Goal: Information Seeking & Learning: Learn about a topic

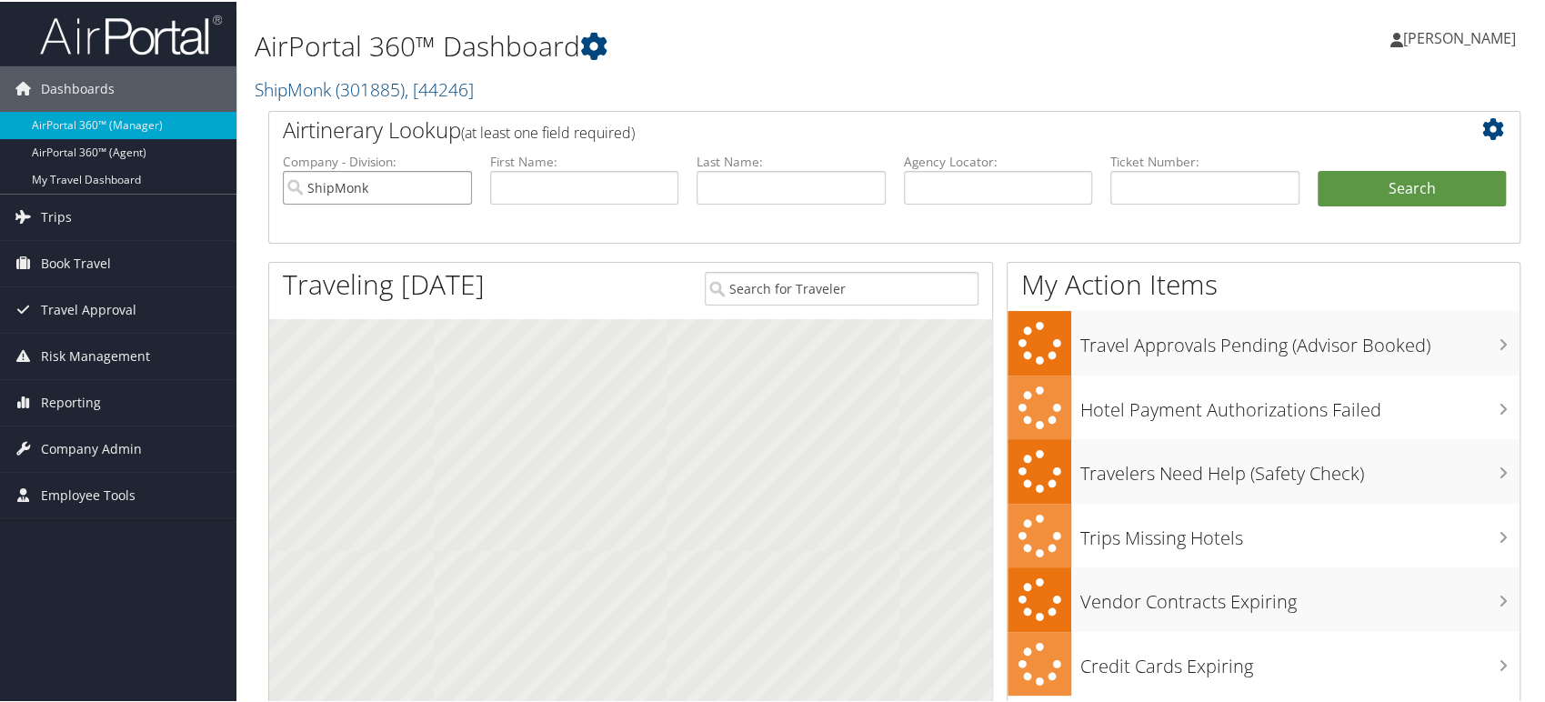
click at [393, 179] on input "ShipMonk" at bounding box center [377, 186] width 189 height 34
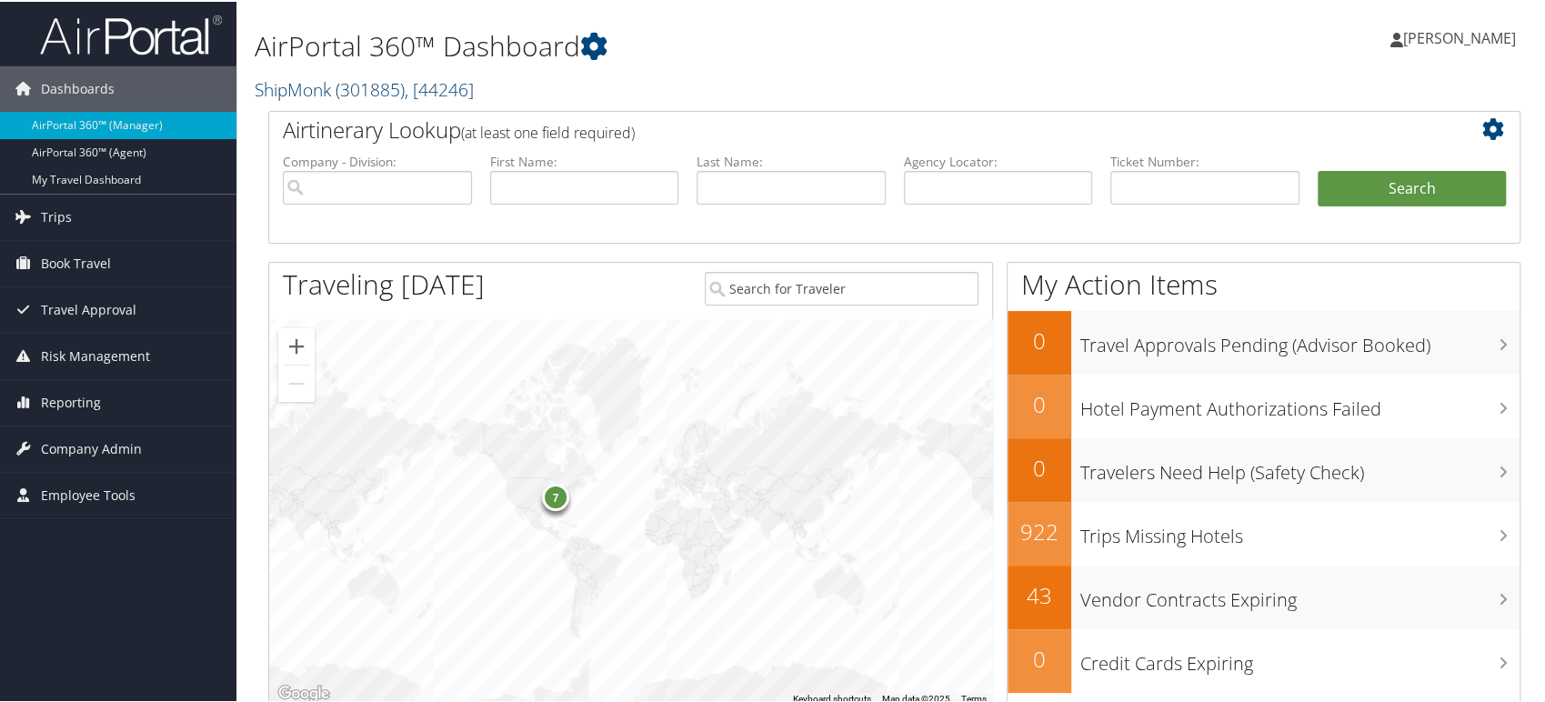
click at [404, 92] on span "( 301885 )" at bounding box center [369, 87] width 69 height 25
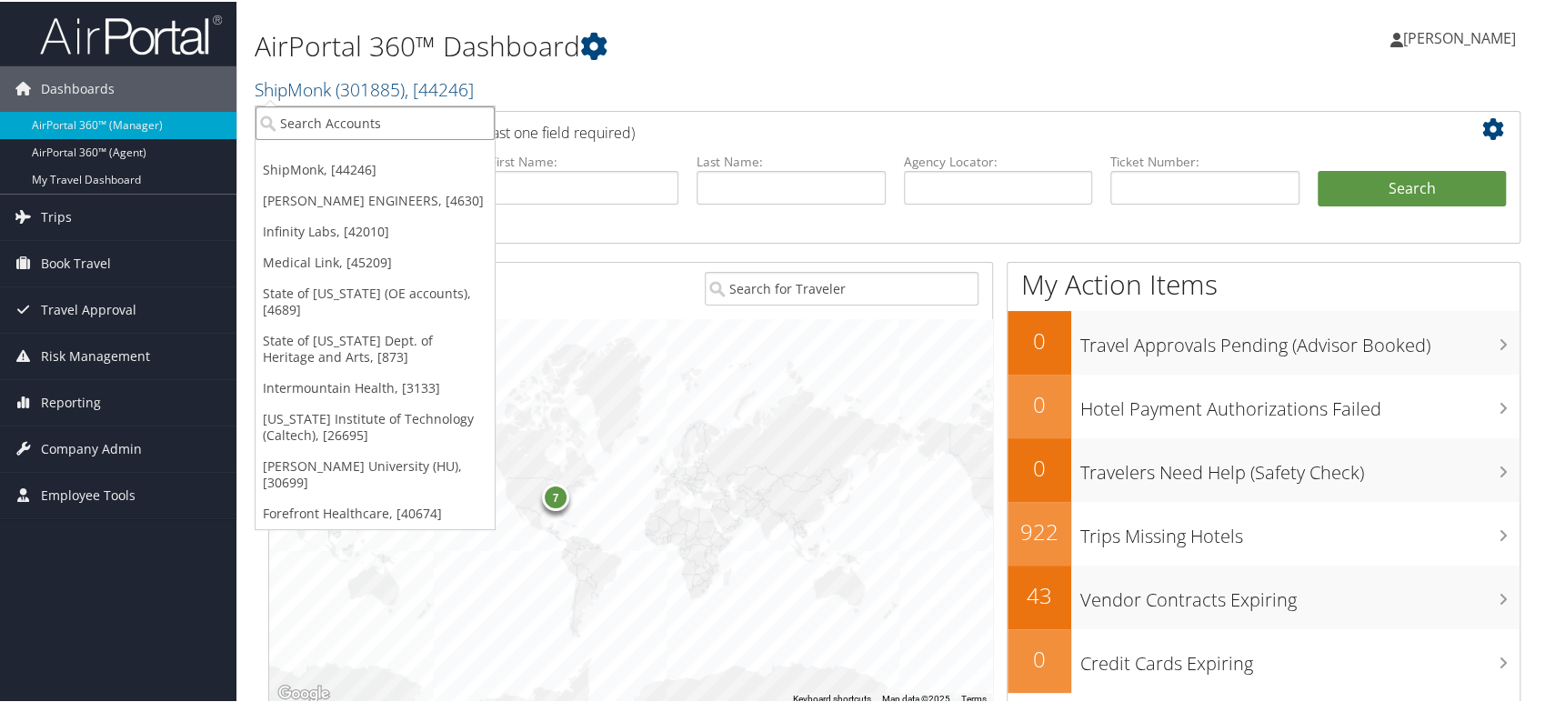
click at [340, 122] on input "search" at bounding box center [374, 122] width 239 height 34
paste input "301916"
type input "301916"
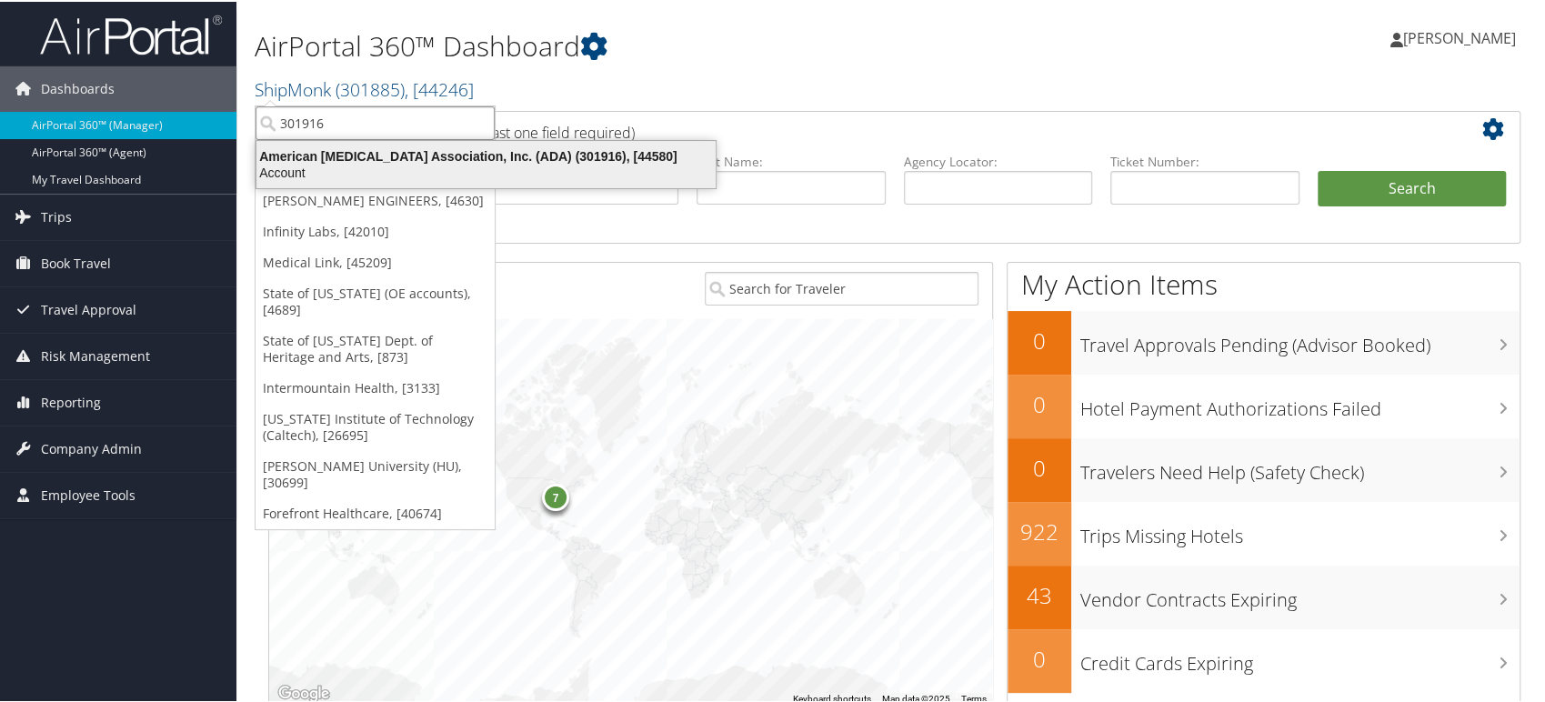
click at [430, 161] on div "American Diabetes Association, Inc. (ADA) (301916), [44580]" at bounding box center [485, 154] width 481 height 16
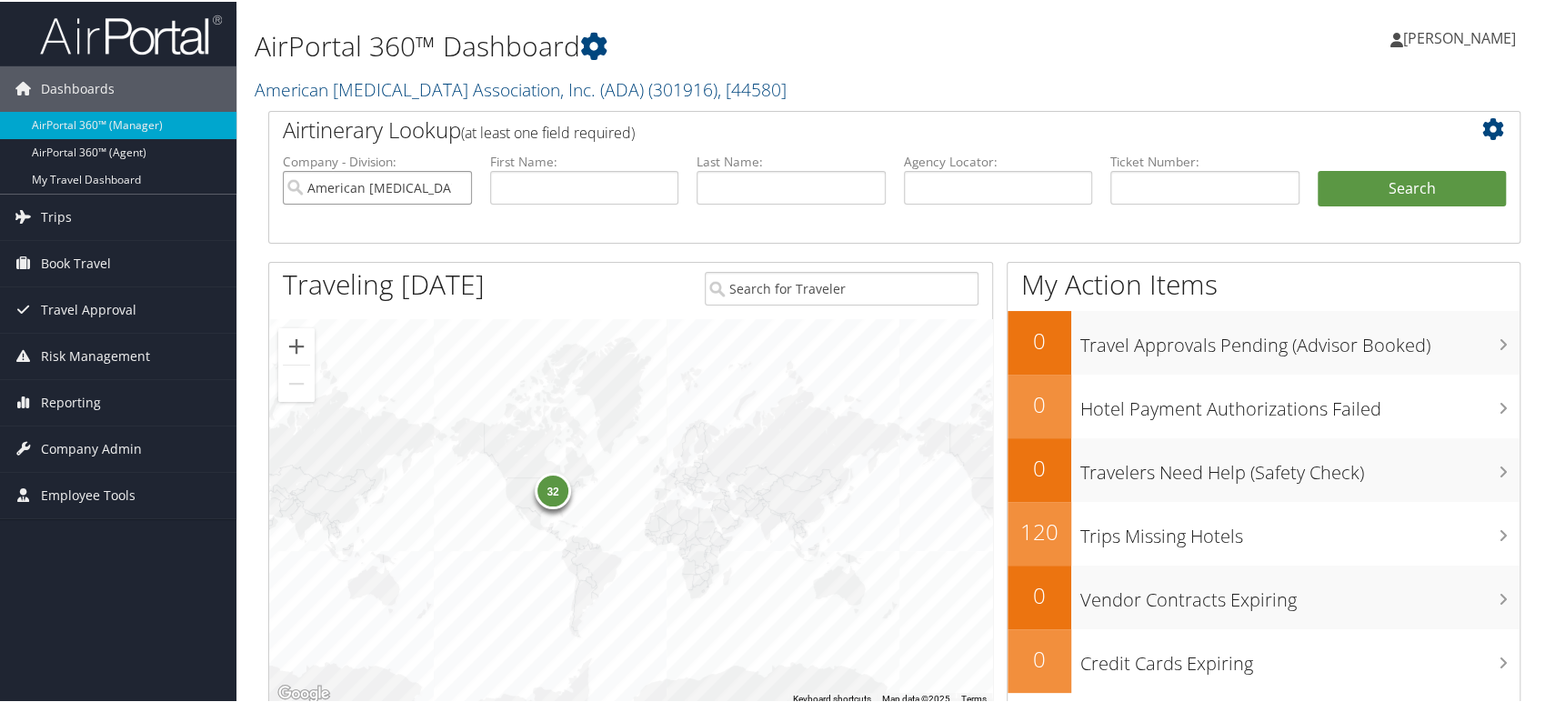
click at [455, 184] on input "American Diabetes Association, Inc. (ADA)" at bounding box center [377, 186] width 189 height 34
click at [57, 401] on span "Reporting" at bounding box center [71, 400] width 60 height 45
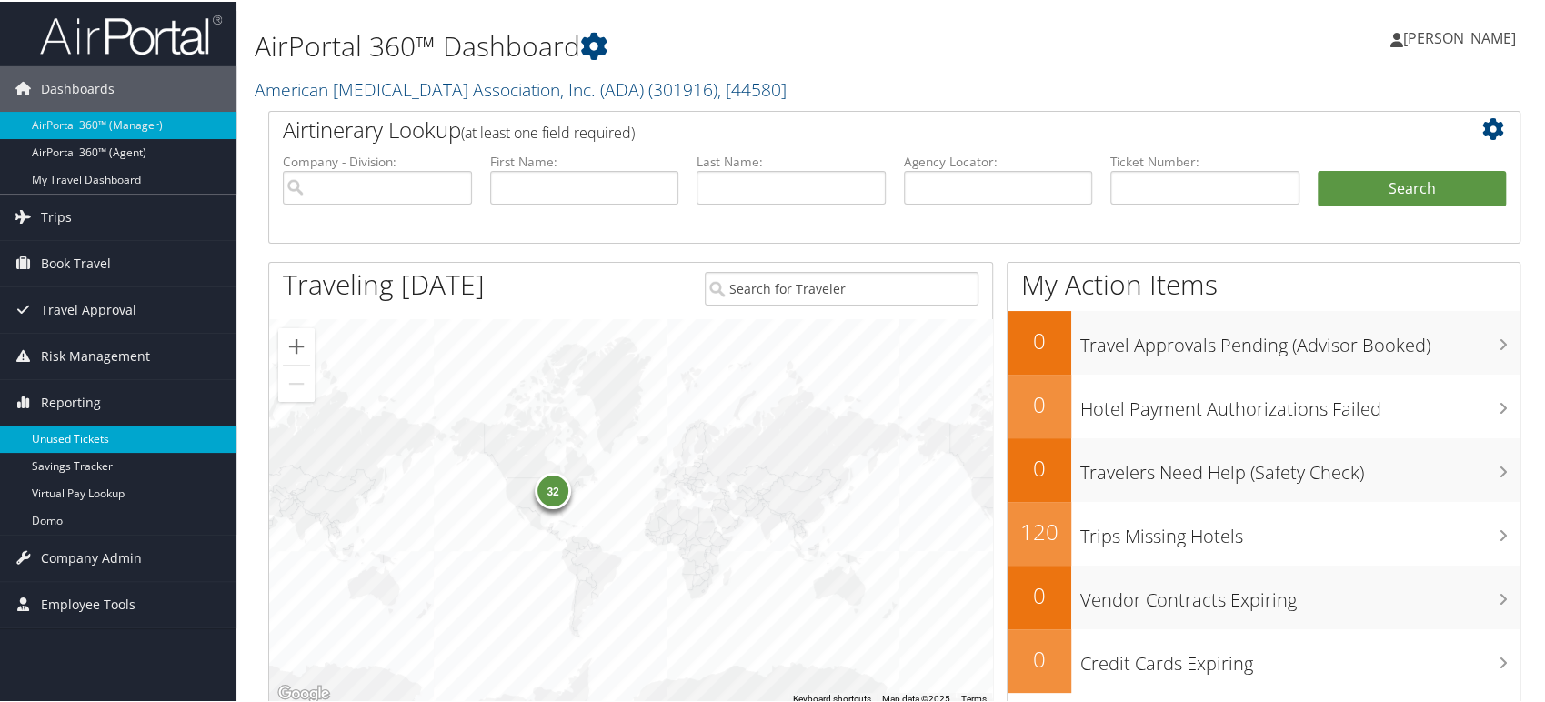
click at [65, 438] on link "Unused Tickets" at bounding box center [118, 437] width 236 height 27
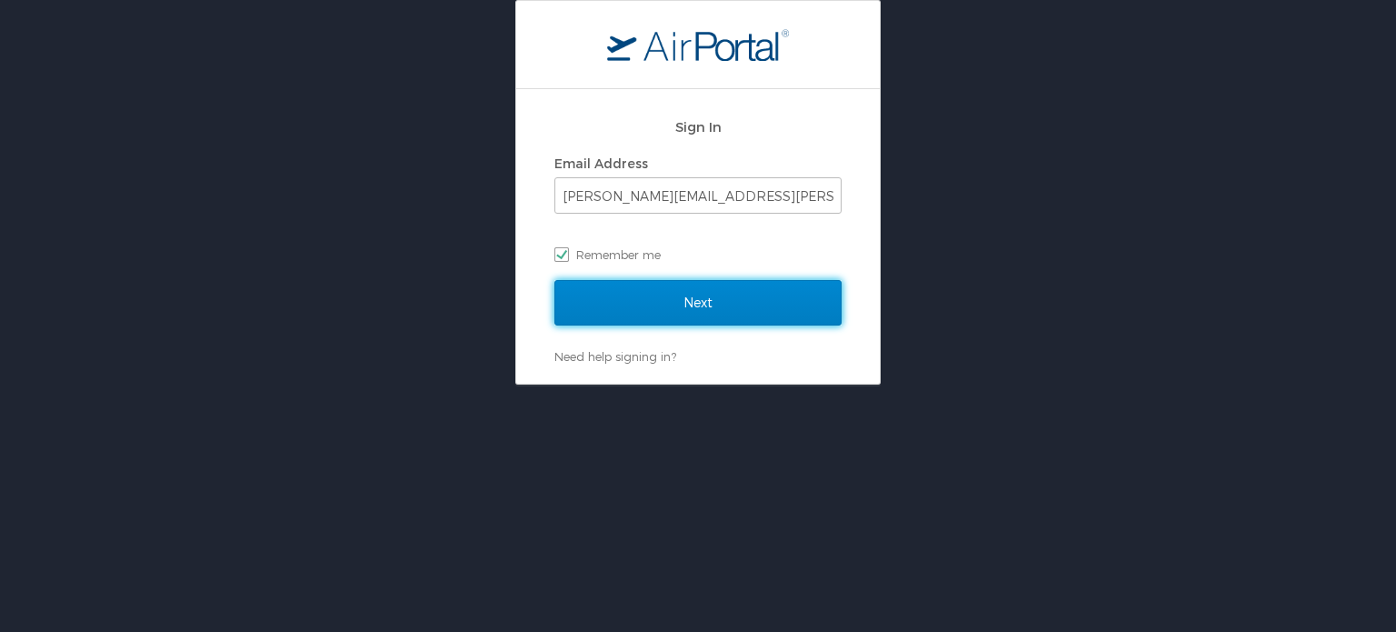
drag, startPoint x: 717, startPoint y: 319, endPoint x: 741, endPoint y: 387, distance: 72.2
click at [717, 318] on input "Next" at bounding box center [698, 302] width 287 height 45
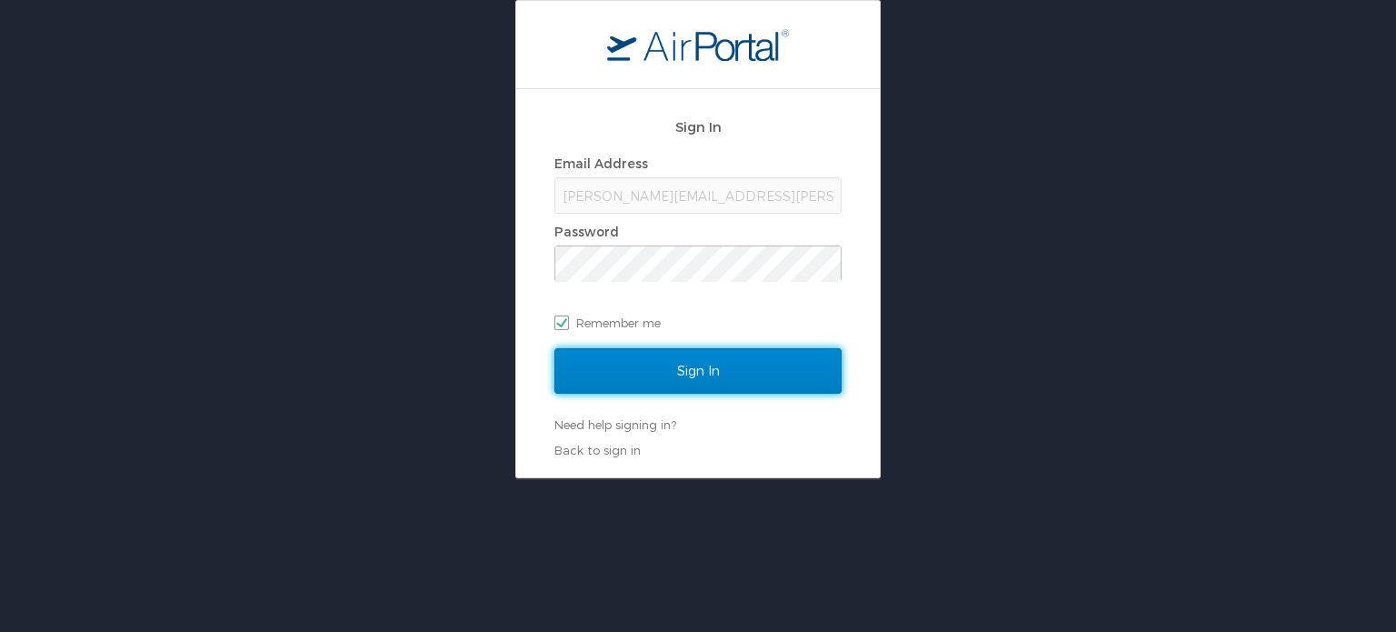
click at [698, 372] on input "Sign In" at bounding box center [698, 370] width 287 height 45
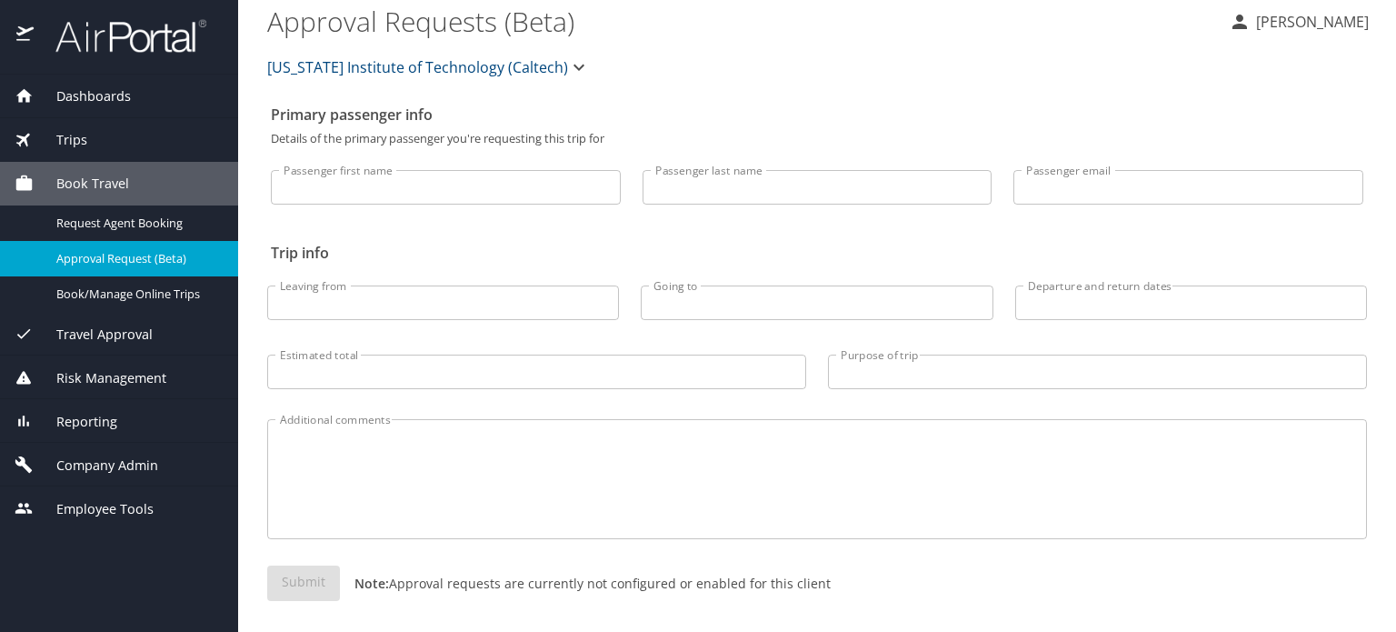
scroll to position [17, 0]
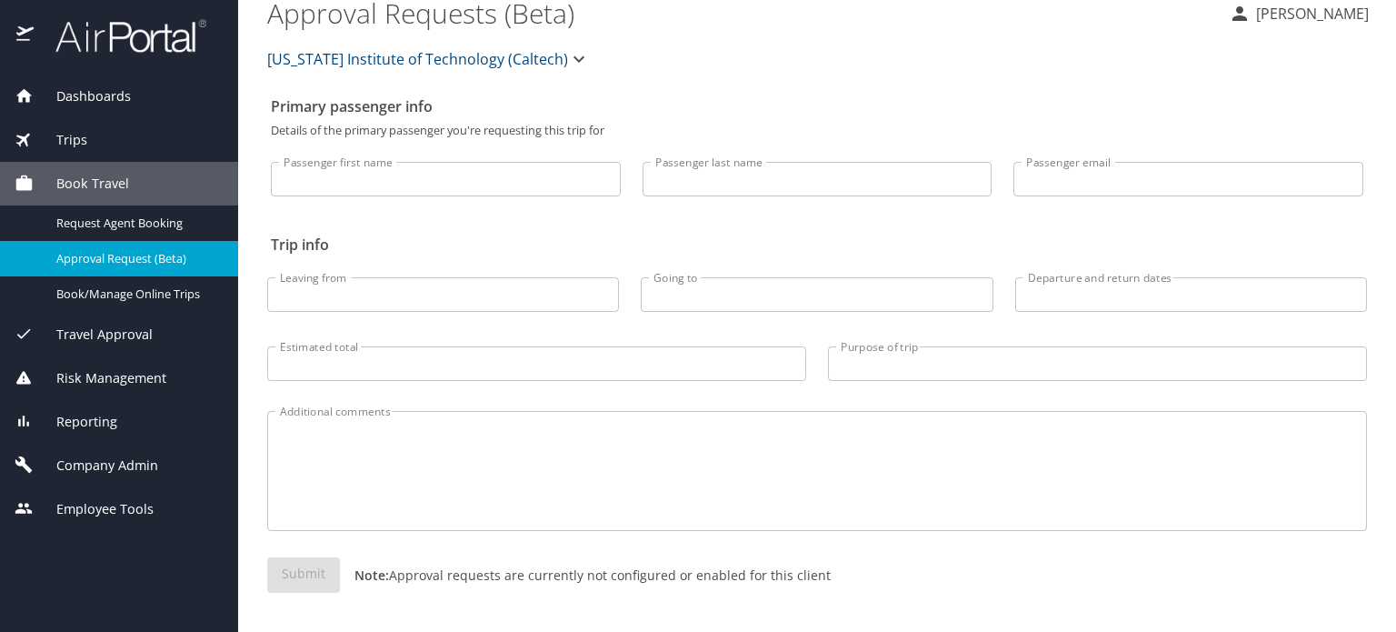
click at [36, 423] on span "Reporting" at bounding box center [76, 422] width 84 height 20
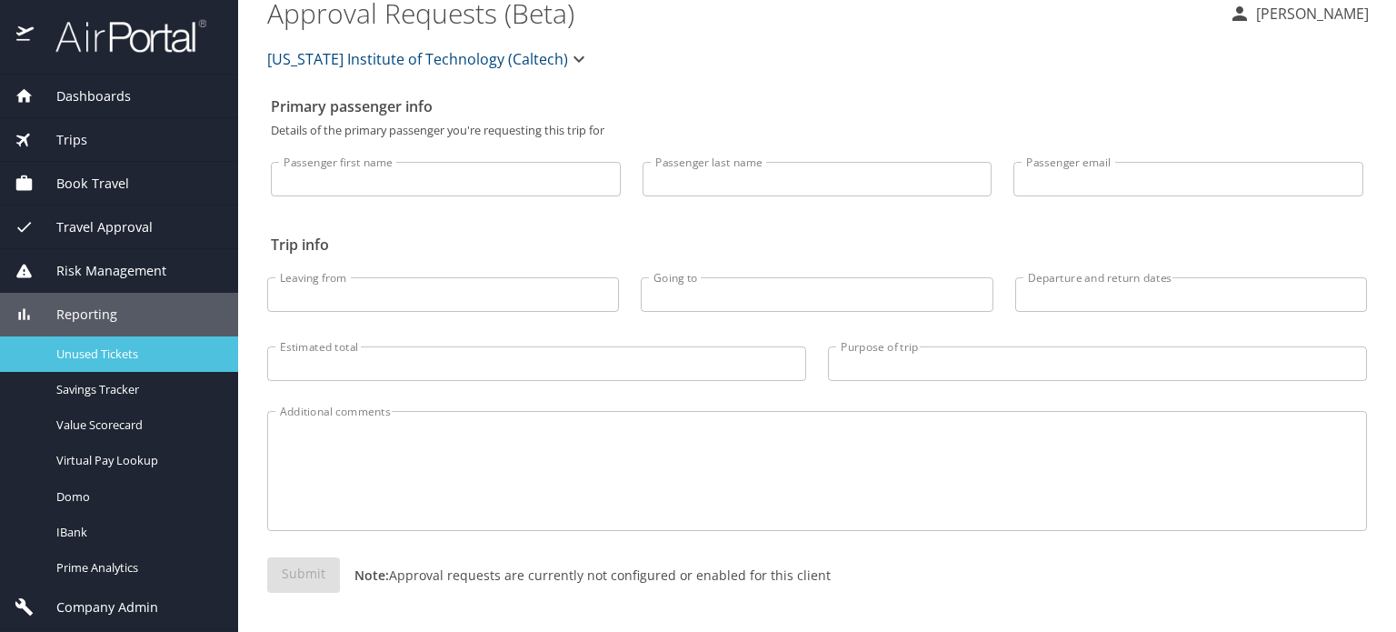
click at [93, 358] on span "Unused Tickets" at bounding box center [136, 353] width 160 height 17
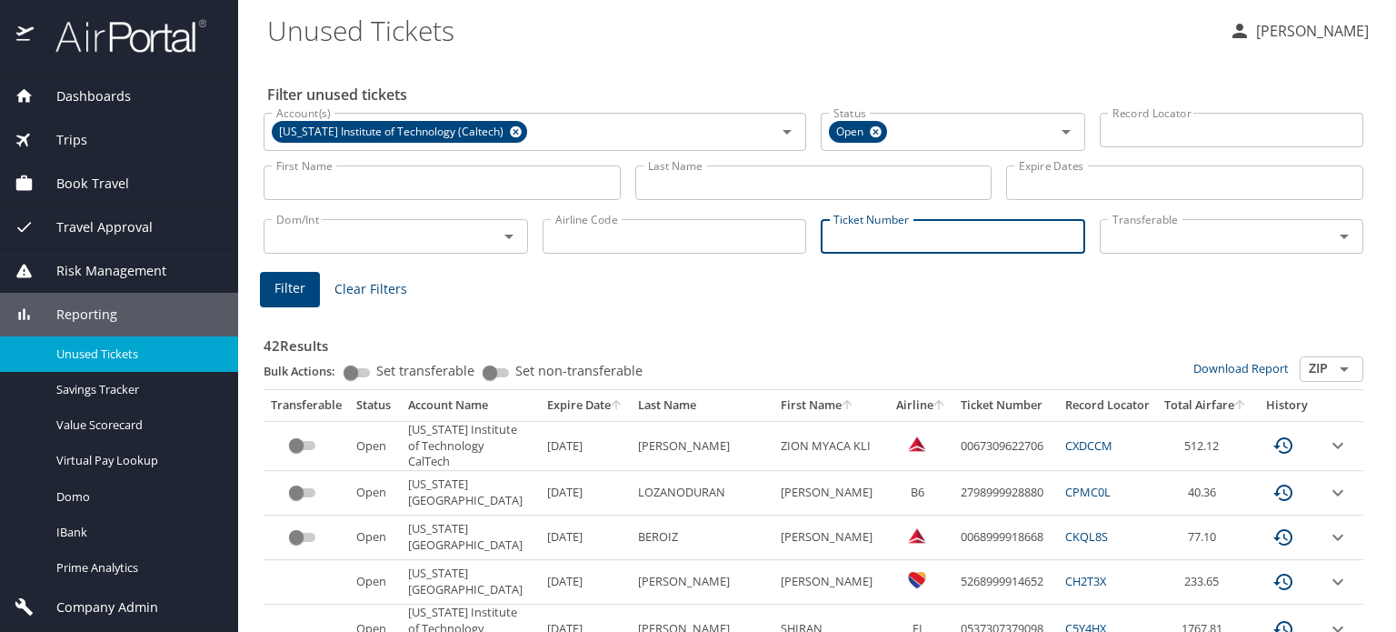
click at [850, 239] on input "Ticket Number" at bounding box center [953, 236] width 265 height 35
paste input "0018999951372"
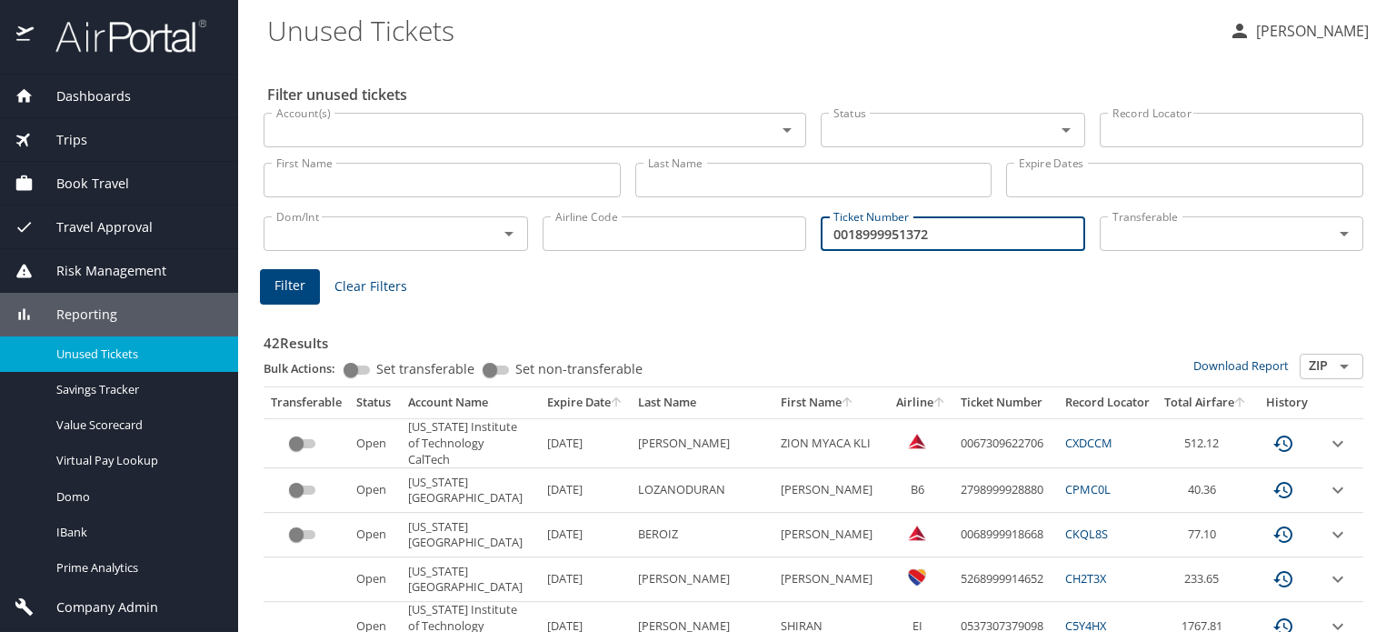
type input "0018999951372"
click at [292, 287] on span "Filter" at bounding box center [290, 286] width 31 height 23
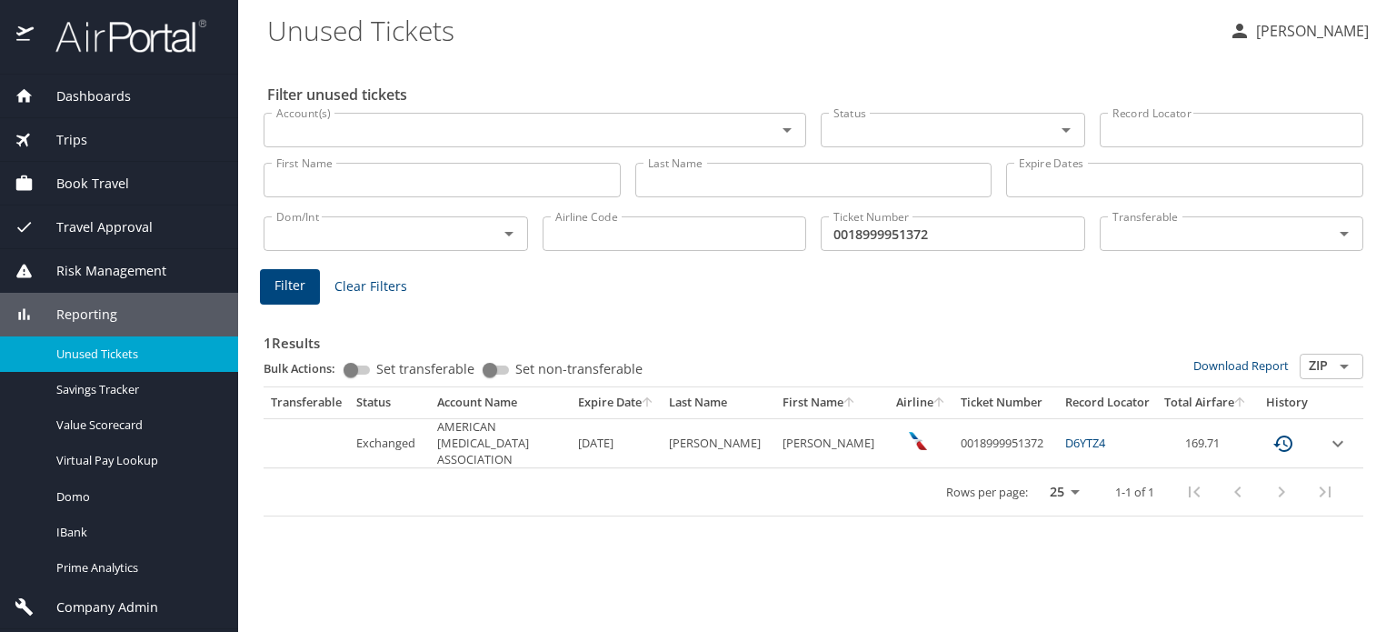
click at [763, 530] on div "Filter unused tickets Account(s) Account(s) Status Status Record Locator Record…" at bounding box center [817, 345] width 1100 height 574
click at [1294, 436] on icon "custom pagination table" at bounding box center [1284, 444] width 22 height 22
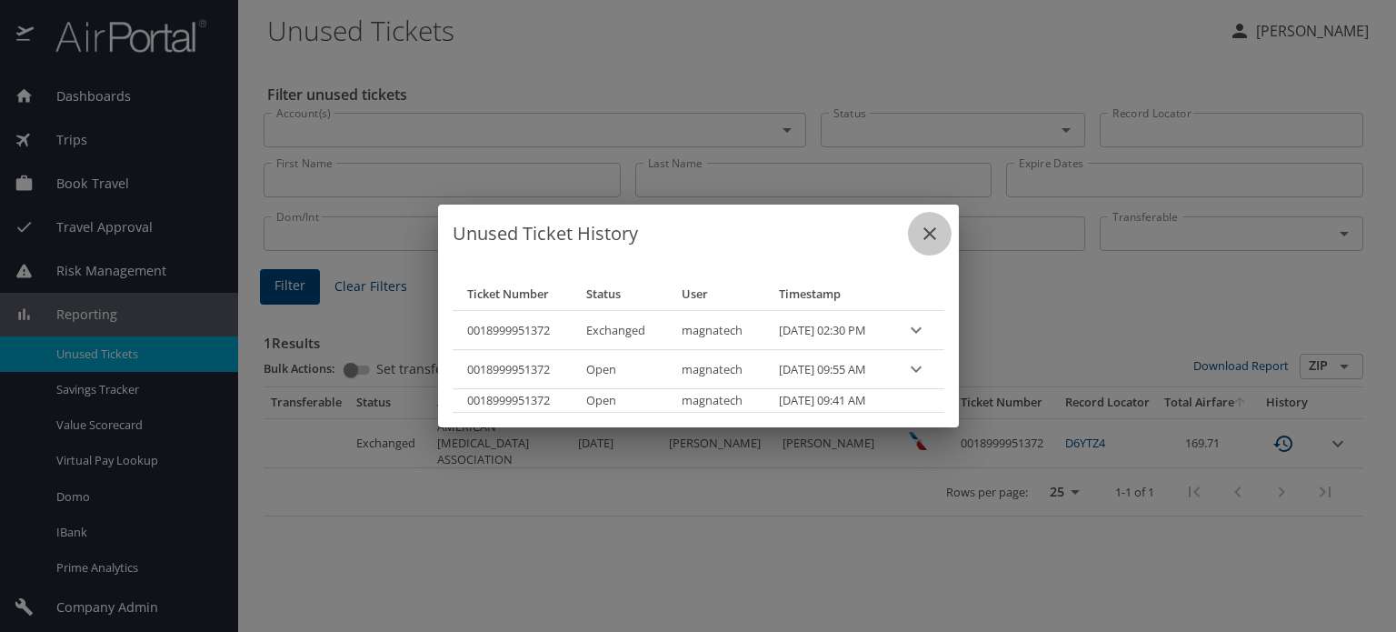
click at [941, 225] on icon "close" at bounding box center [930, 234] width 22 height 22
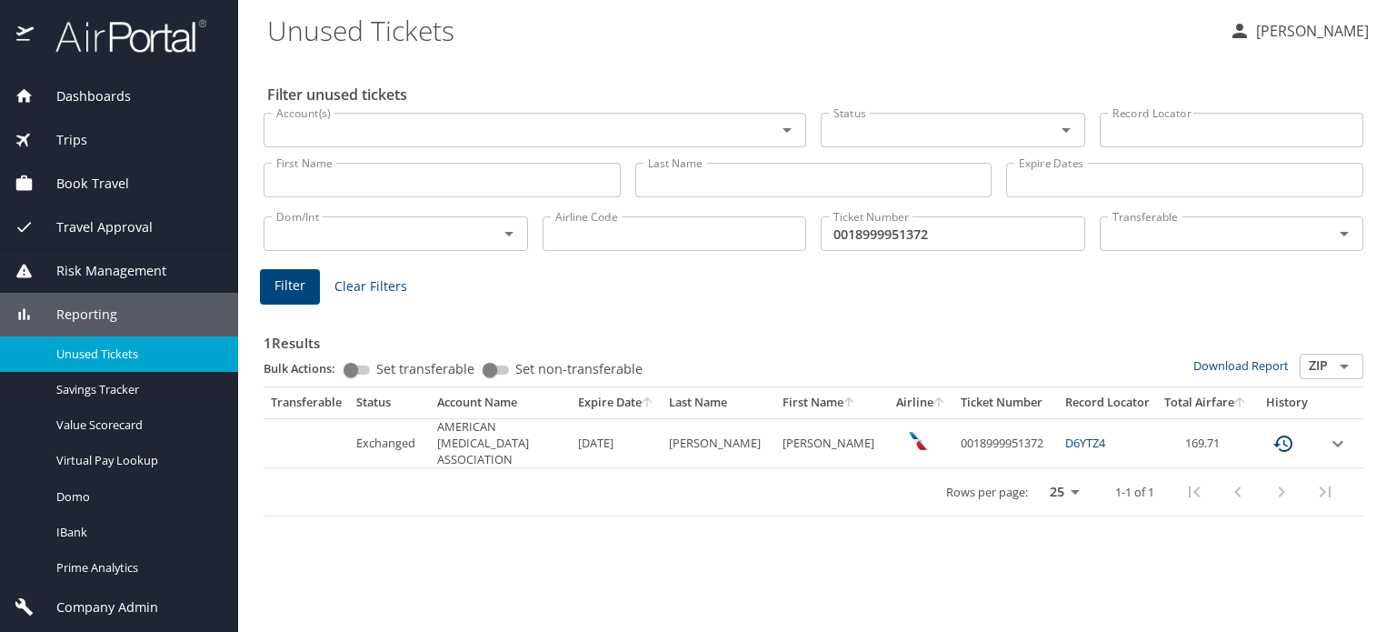
click at [77, 145] on span "Trips" at bounding box center [61, 140] width 54 height 20
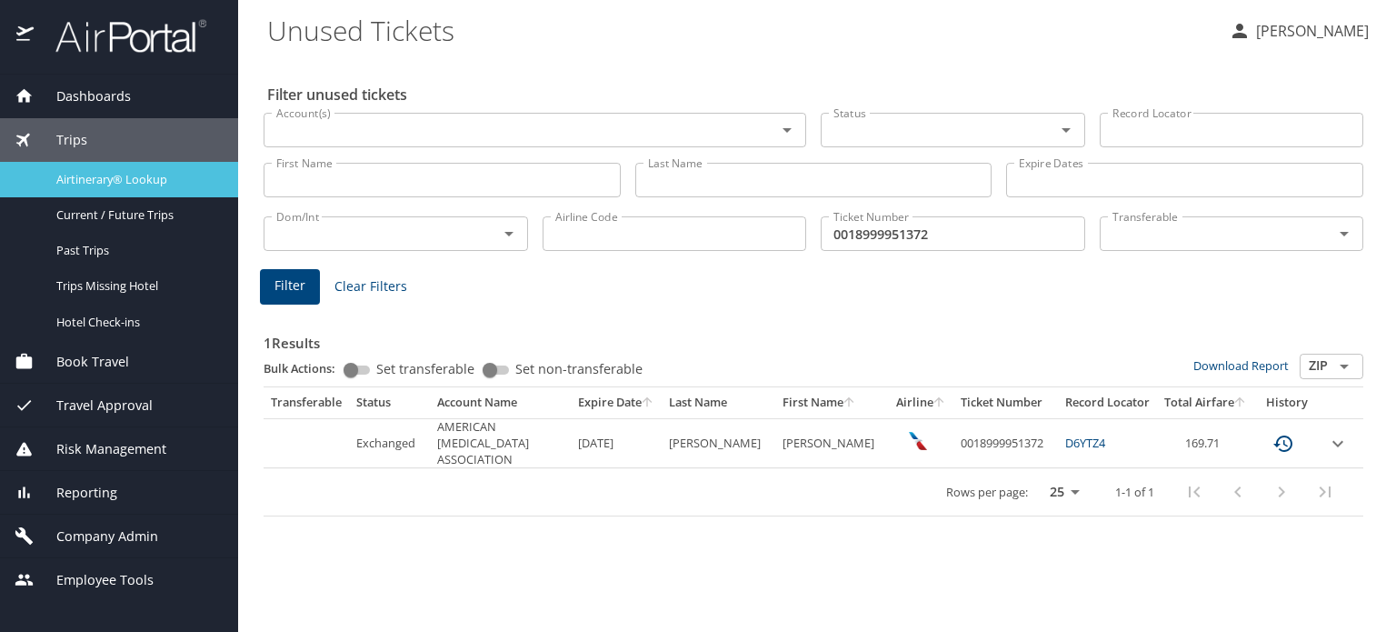
click at [88, 172] on span "Airtinerary® Lookup" at bounding box center [136, 179] width 160 height 17
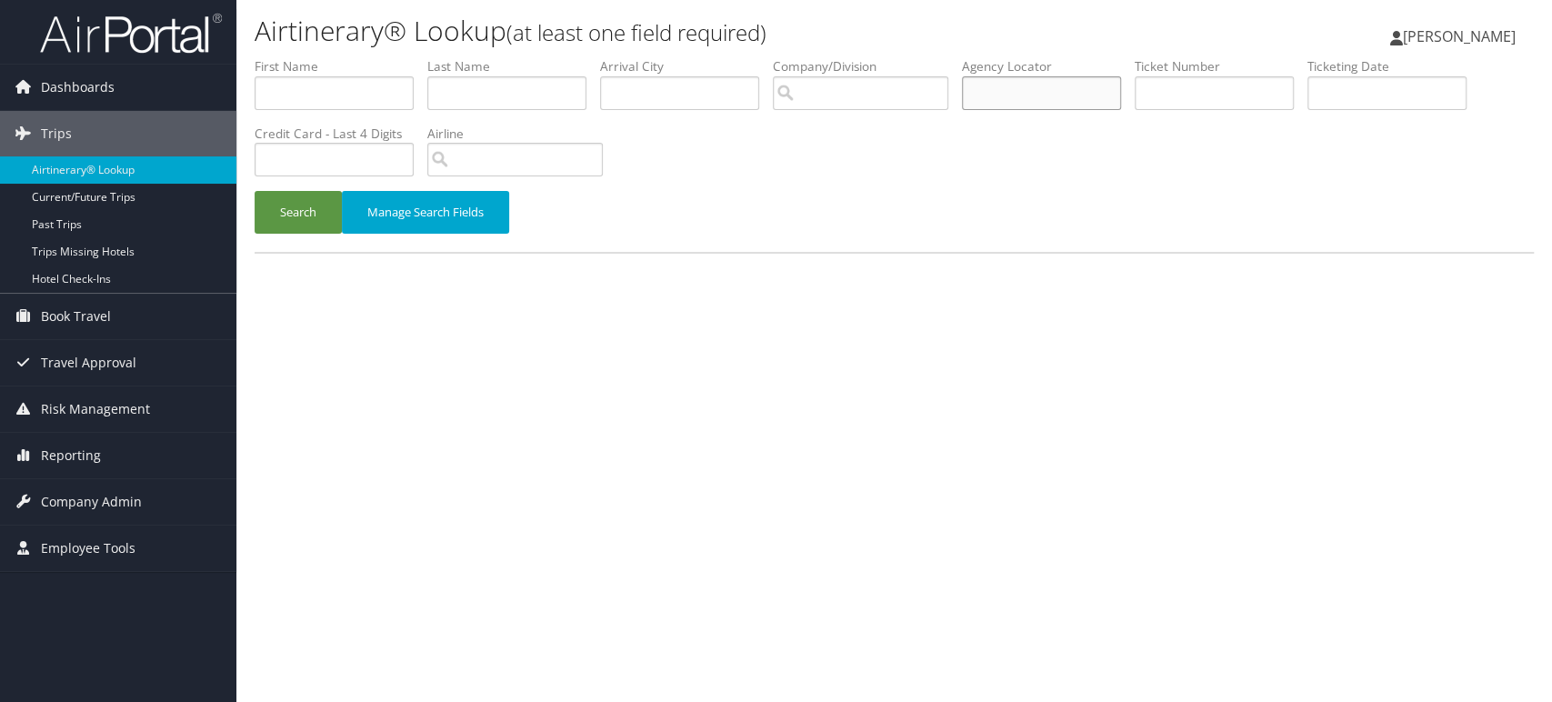
click at [1025, 90] on input "text" at bounding box center [1041, 93] width 159 height 34
paste input "D6Z2TQ"
type input "D6Z2TQ"
click at [294, 215] on button "Search" at bounding box center [298, 212] width 87 height 43
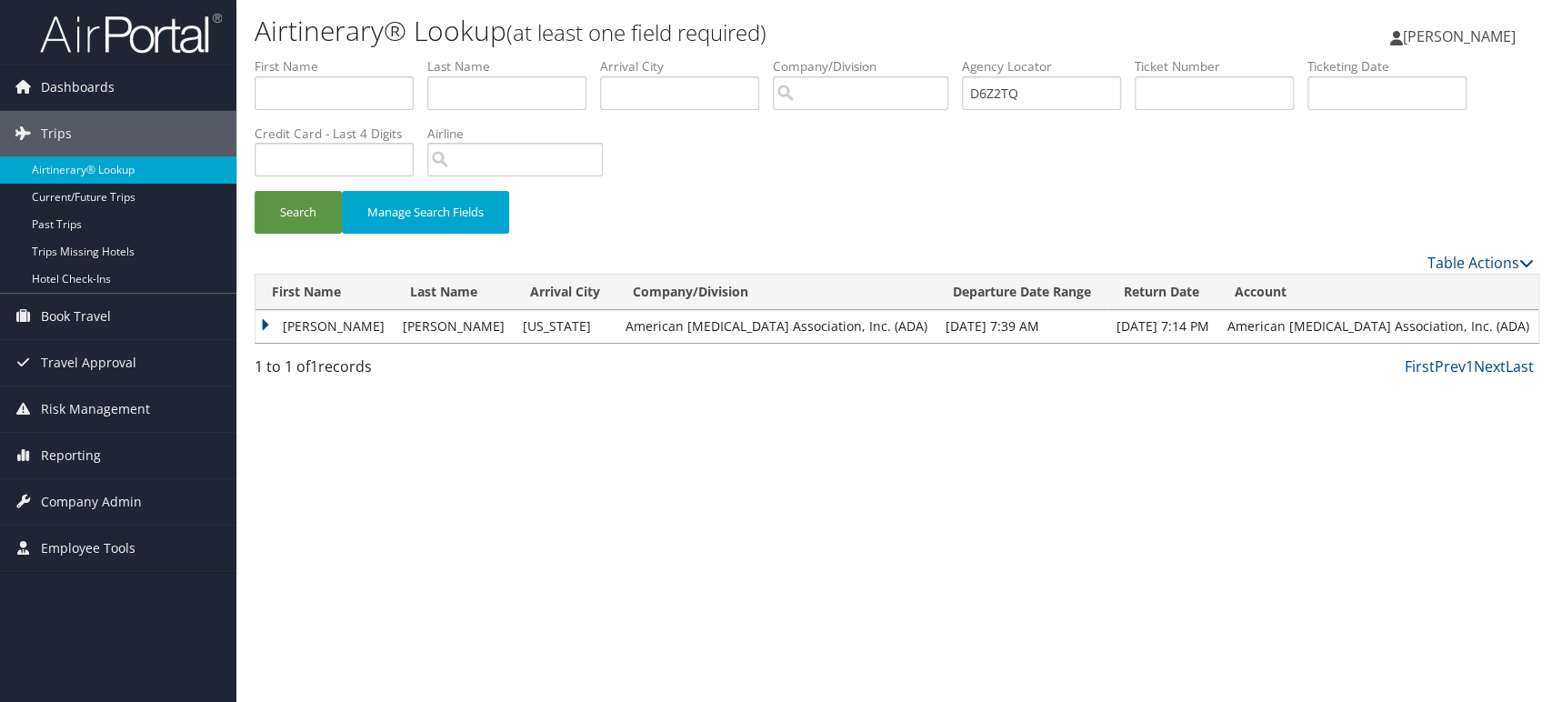
click at [288, 325] on td "[PERSON_NAME]" at bounding box center [324, 326] width 138 height 33
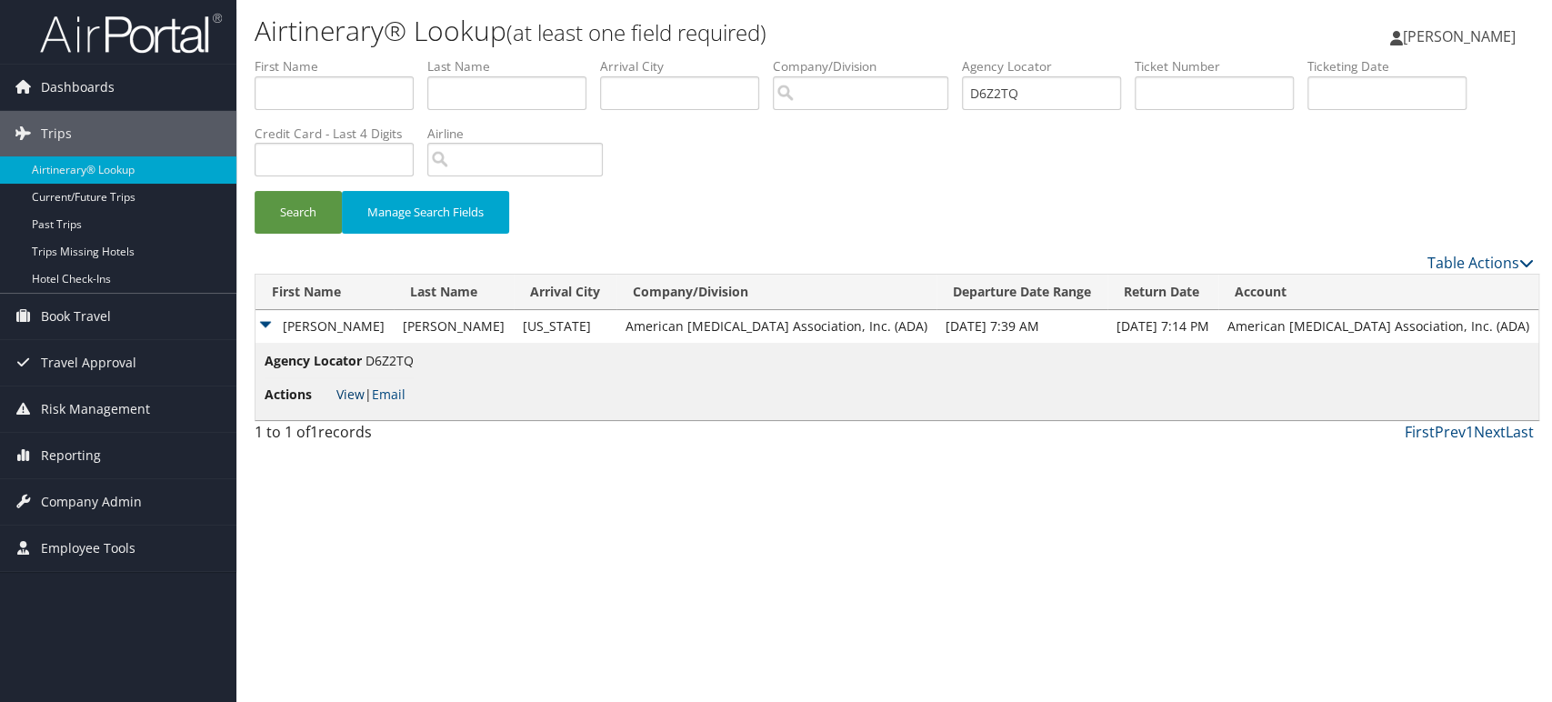
click at [354, 391] on link "View" at bounding box center [350, 393] width 28 height 17
click at [68, 496] on span "Company Admin" at bounding box center [91, 501] width 101 height 45
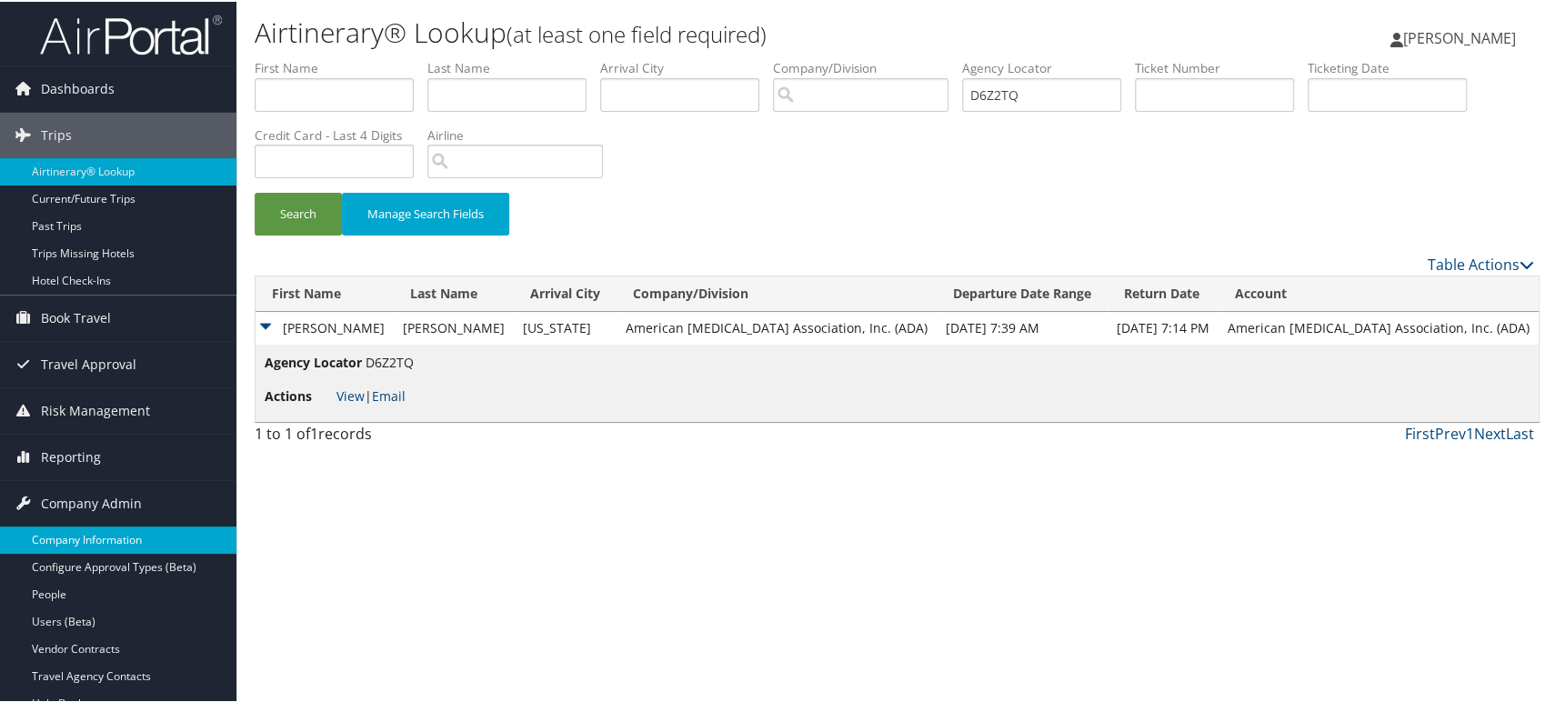
click at [70, 525] on link "Company Information" at bounding box center [118, 538] width 236 height 27
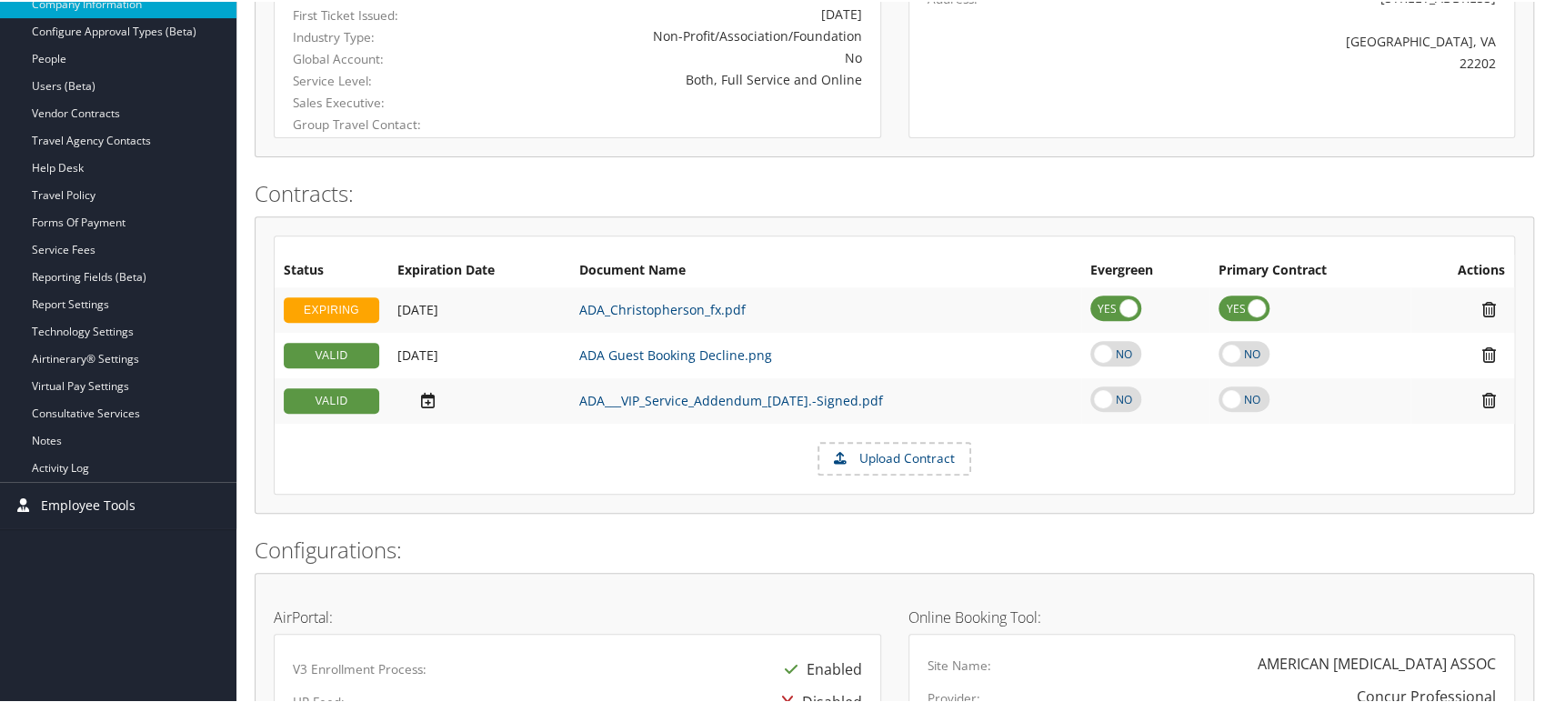
scroll to position [411, 0]
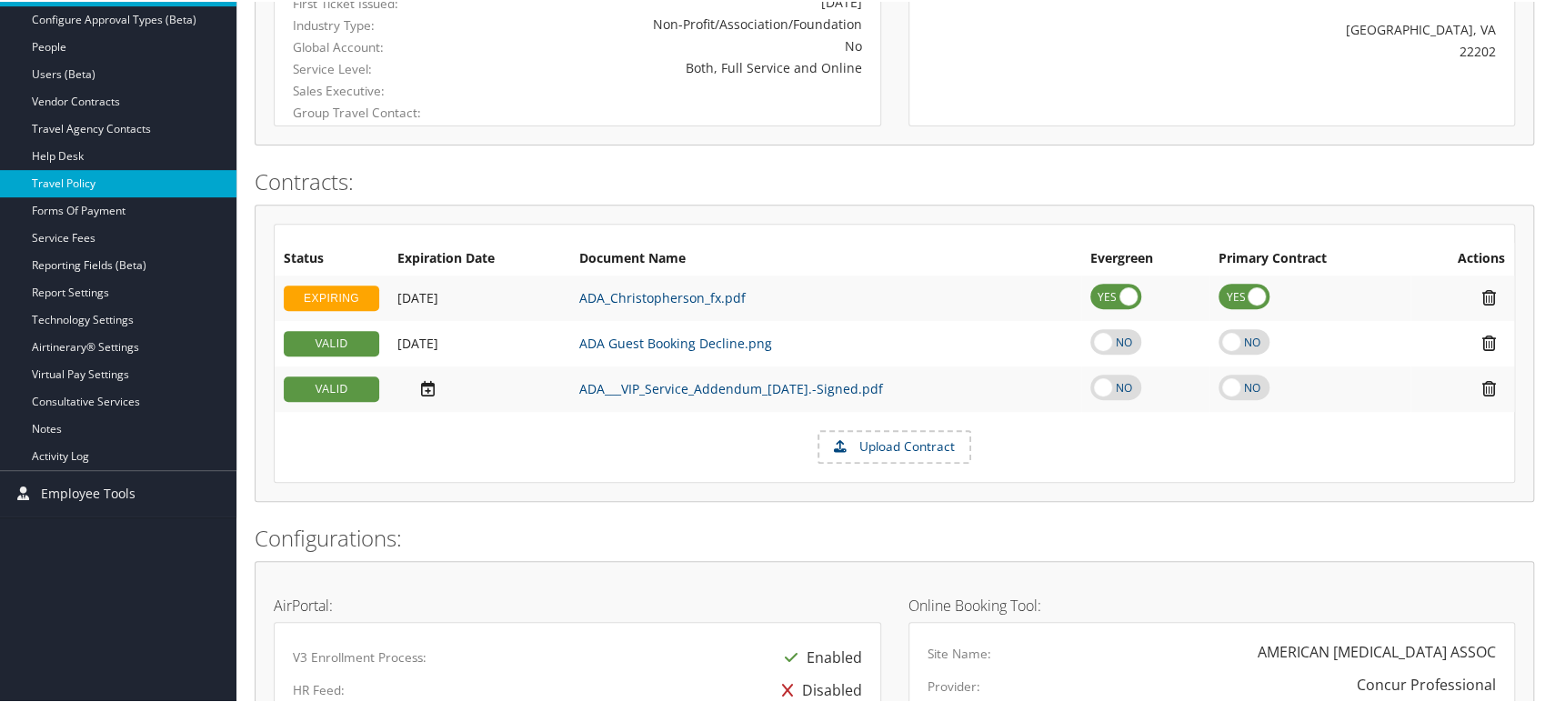
click at [83, 180] on link "Travel Policy" at bounding box center [118, 181] width 236 height 27
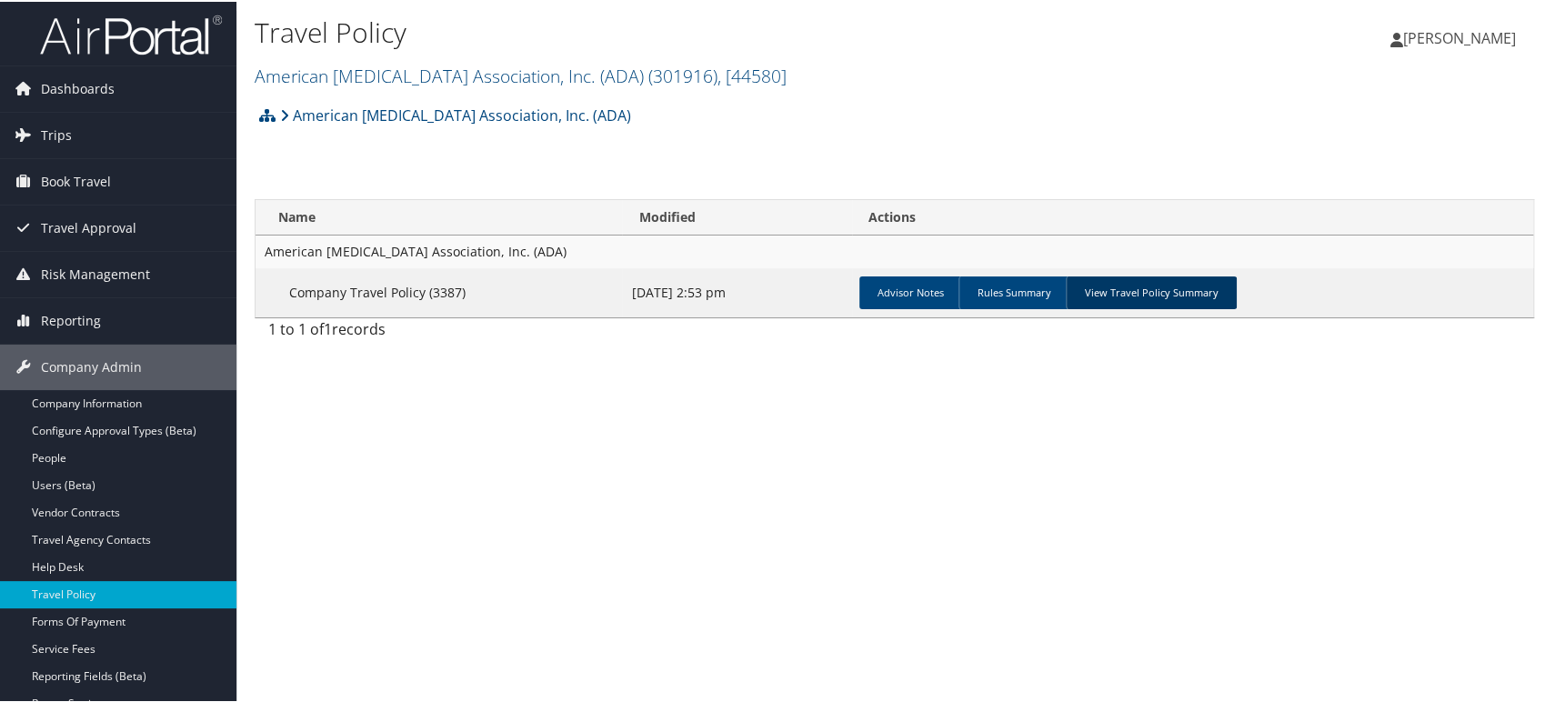
click at [1174, 291] on link "View Travel Policy Summary" at bounding box center [1150, 291] width 171 height 33
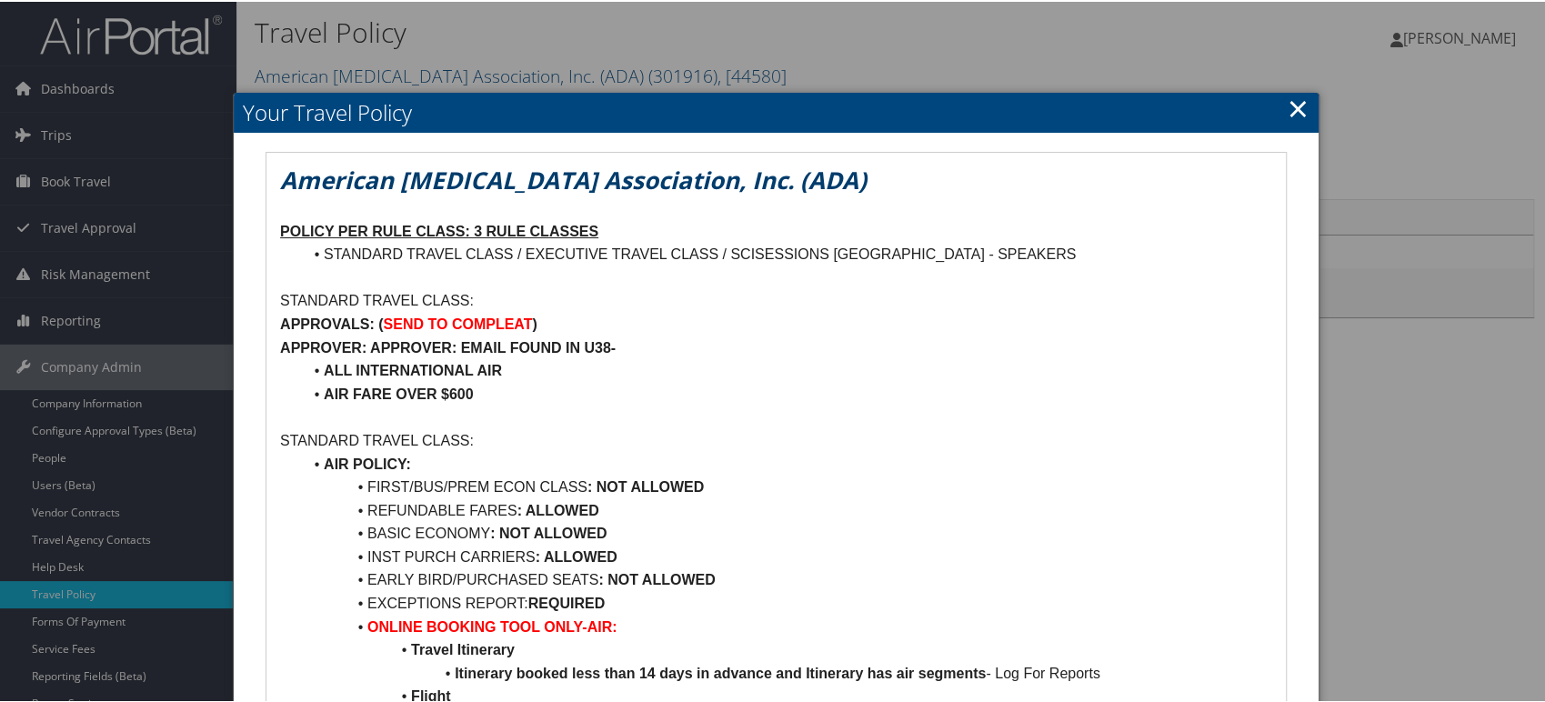
click at [1295, 113] on link "×" at bounding box center [1297, 106] width 21 height 36
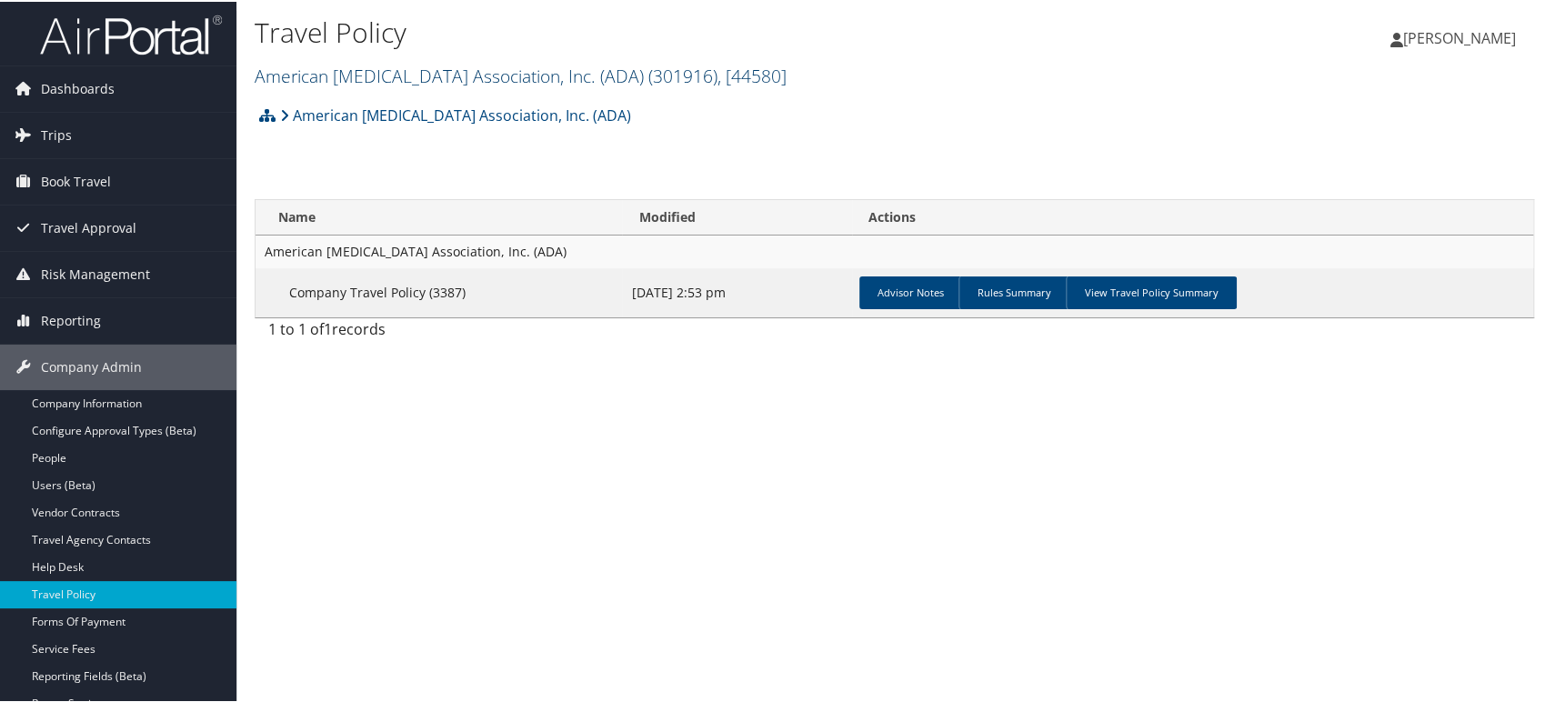
click at [537, 78] on link "American Diabetes Association, Inc. (ADA) ( 301916 ) , [ 44580 ]" at bounding box center [521, 74] width 532 height 25
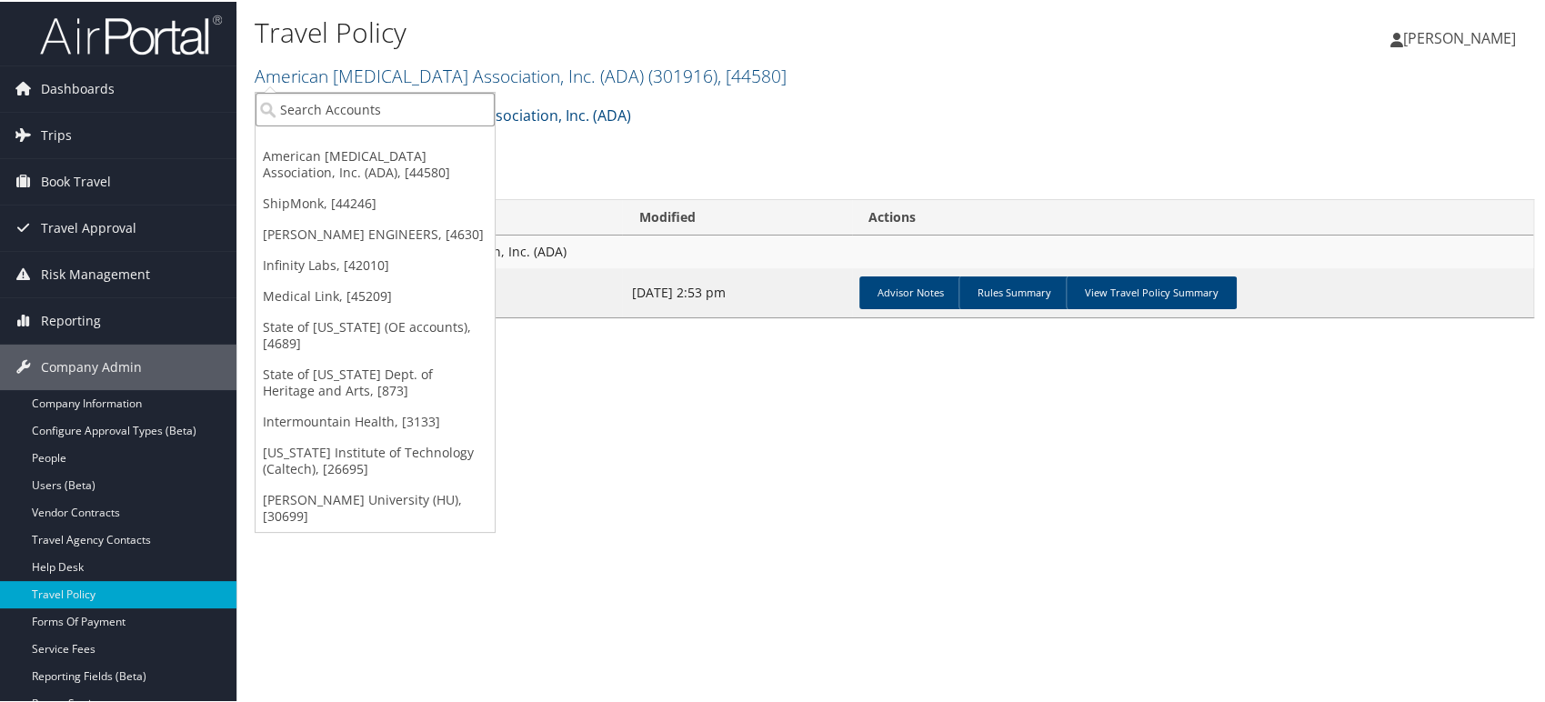
click at [340, 102] on input "search" at bounding box center [374, 108] width 239 height 34
paste input "7772"
type input "7772"
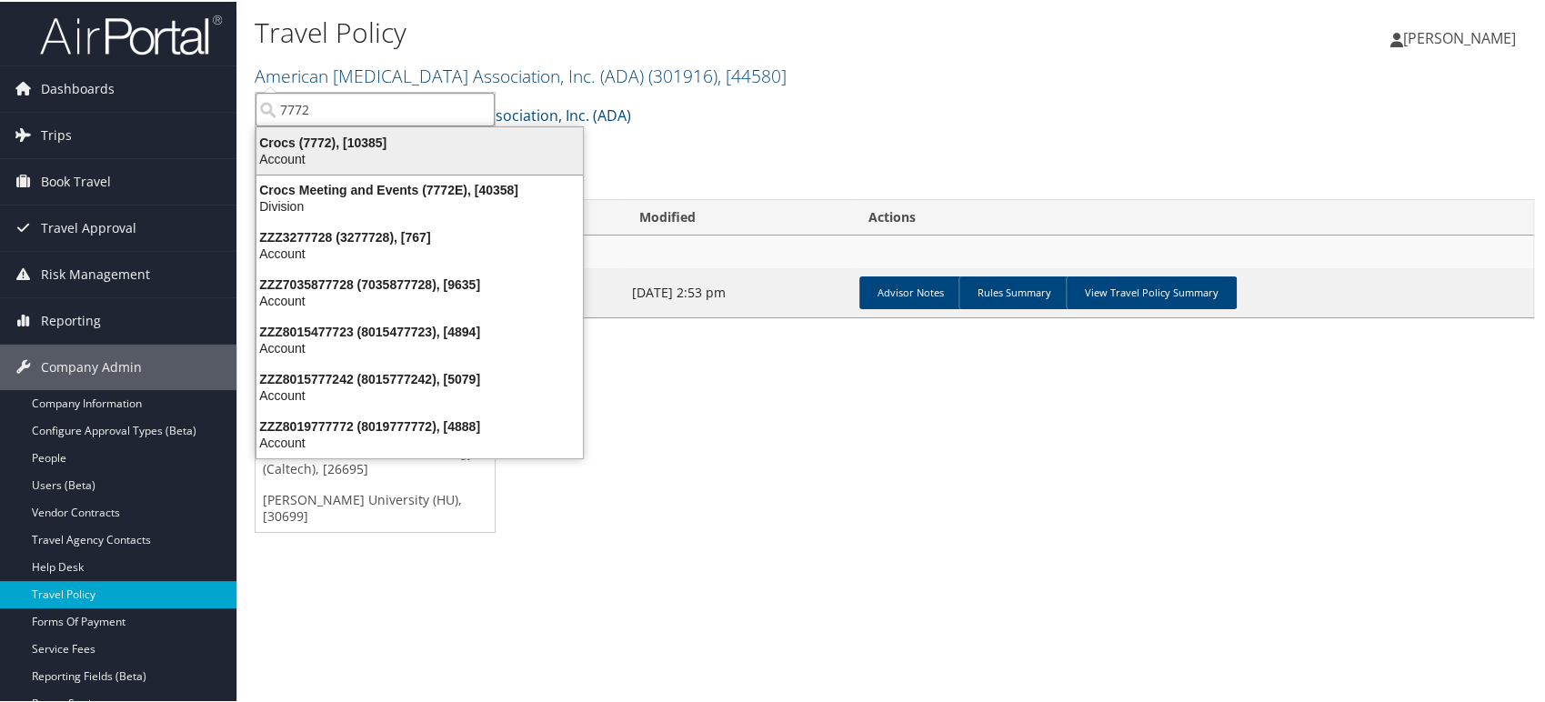
click at [380, 142] on div "Crocs (7772), [10385]" at bounding box center [419, 141] width 348 height 16
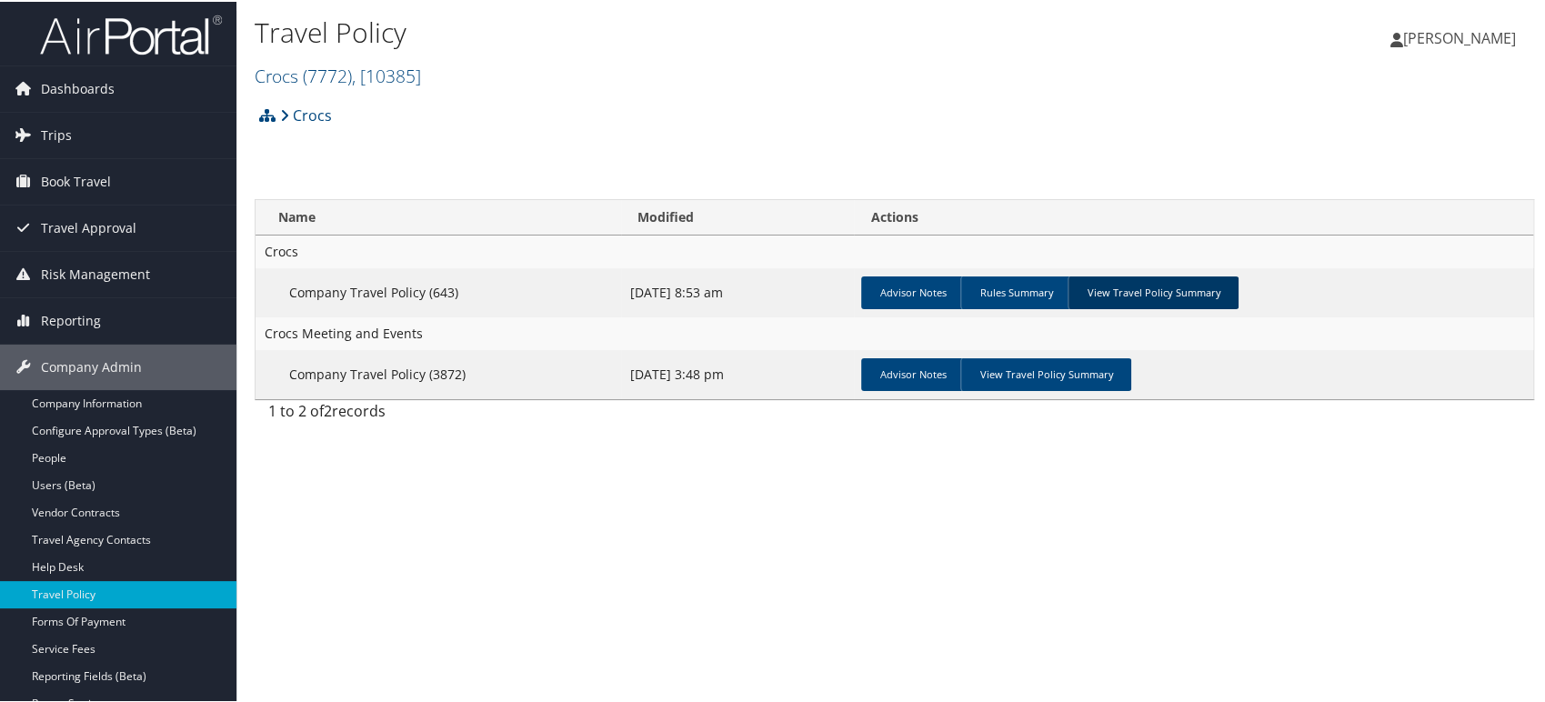
click at [1178, 297] on link "View Travel Policy Summary" at bounding box center [1152, 291] width 171 height 33
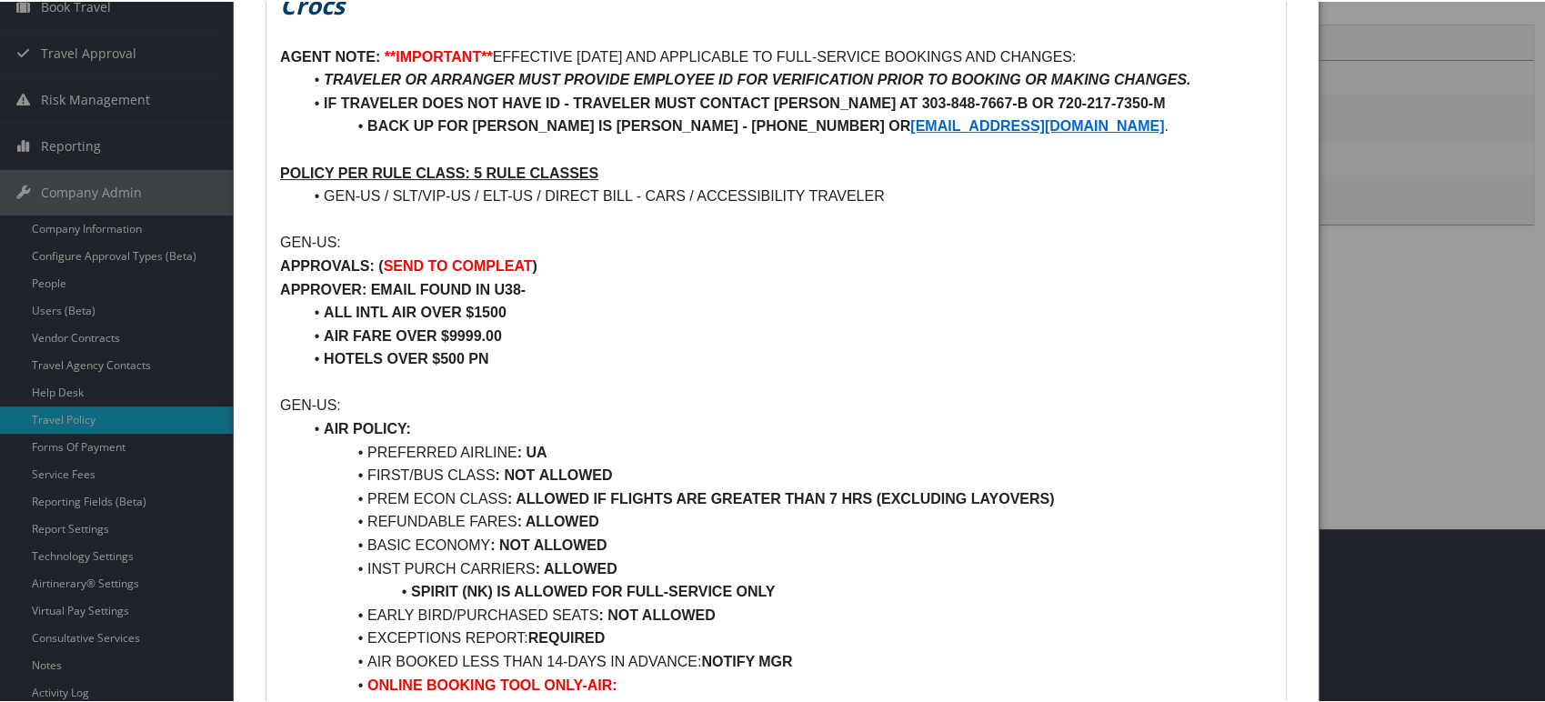
scroll to position [202, 0]
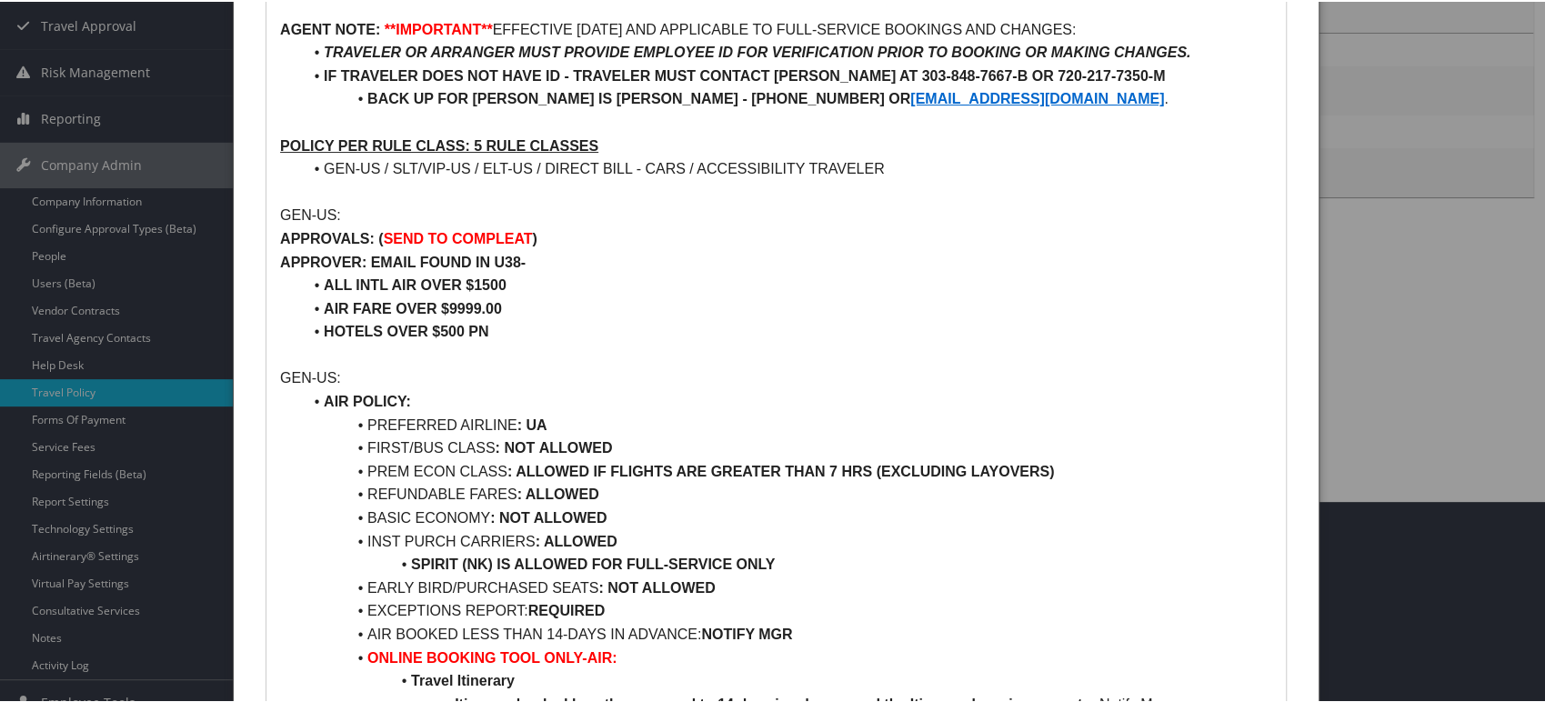
click at [967, 347] on p at bounding box center [776, 354] width 992 height 24
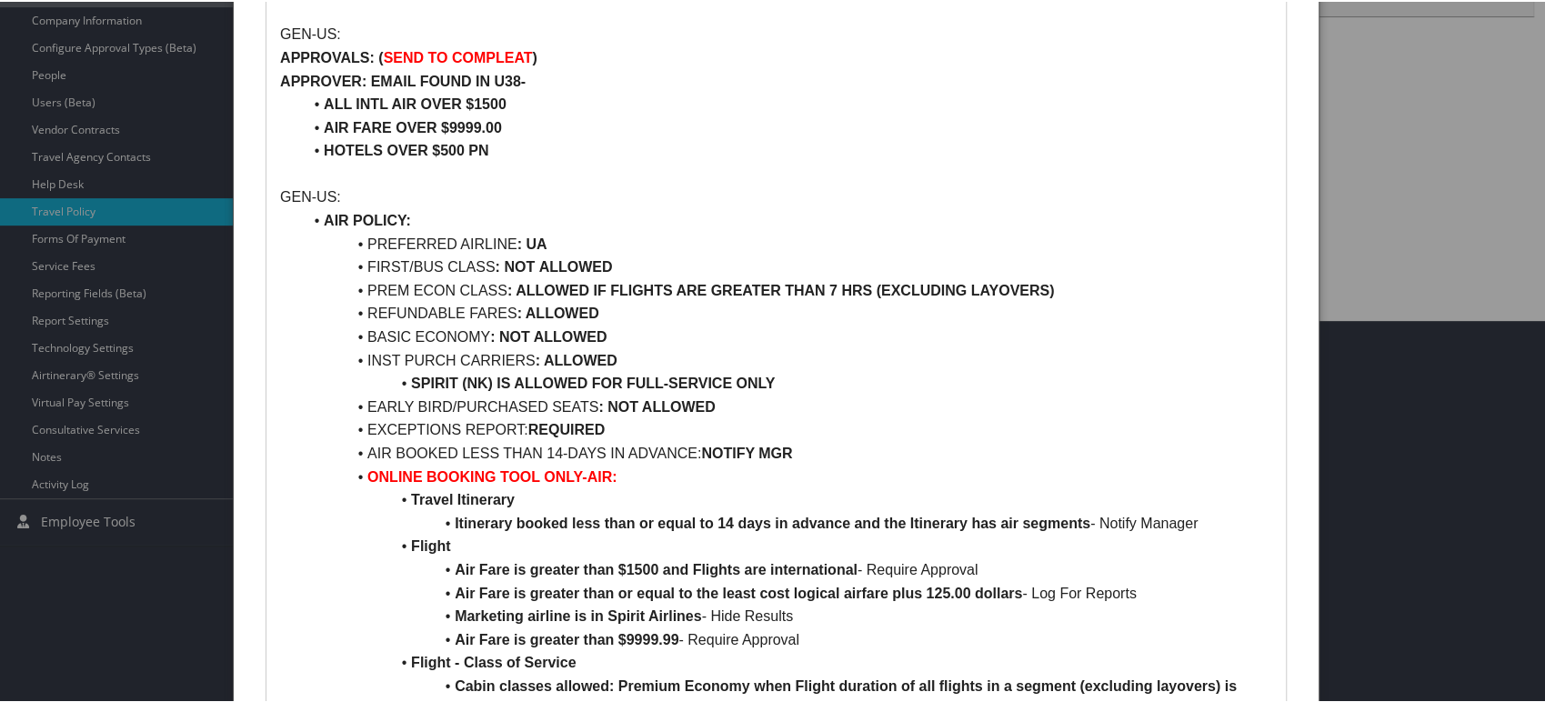
scroll to position [303, 0]
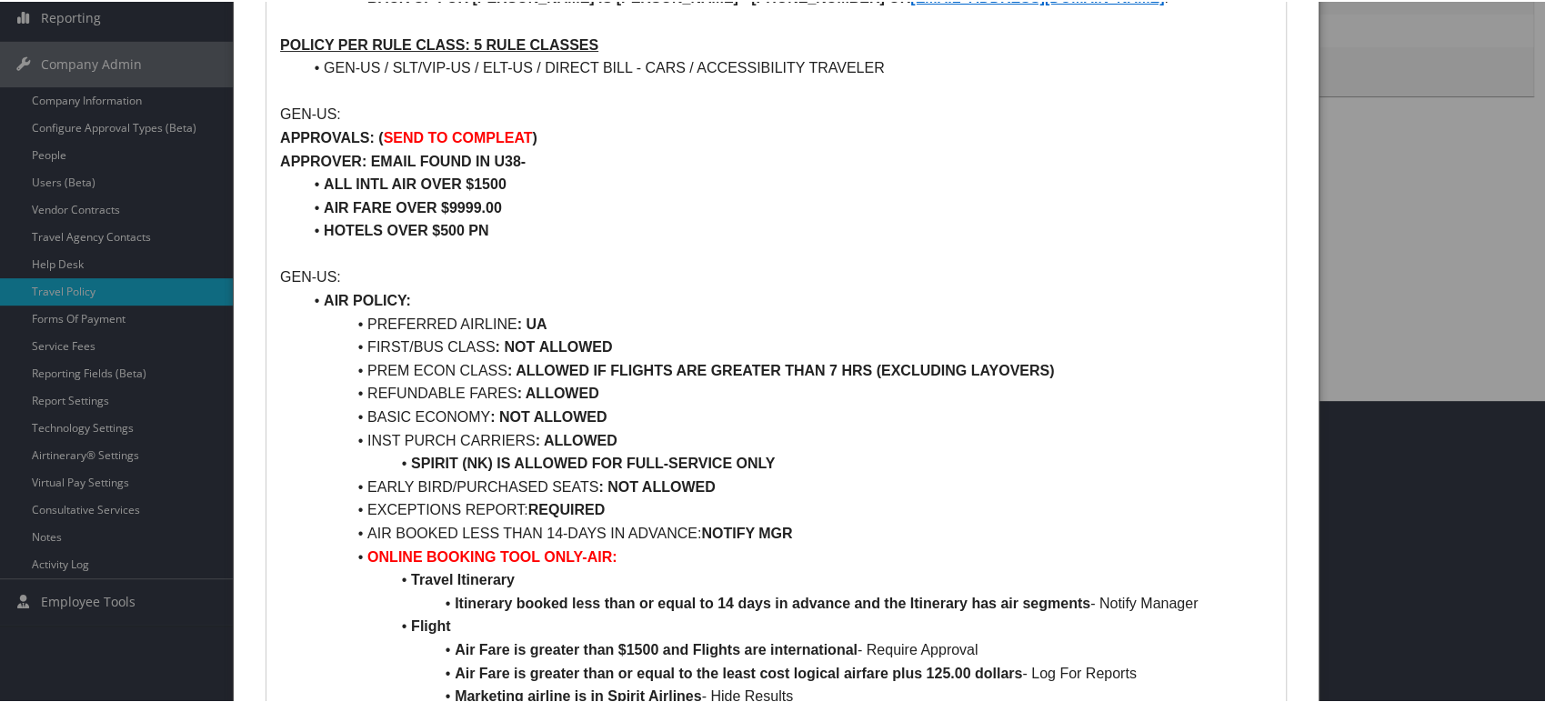
click at [73, 347] on div at bounding box center [776, 351] width 1552 height 702
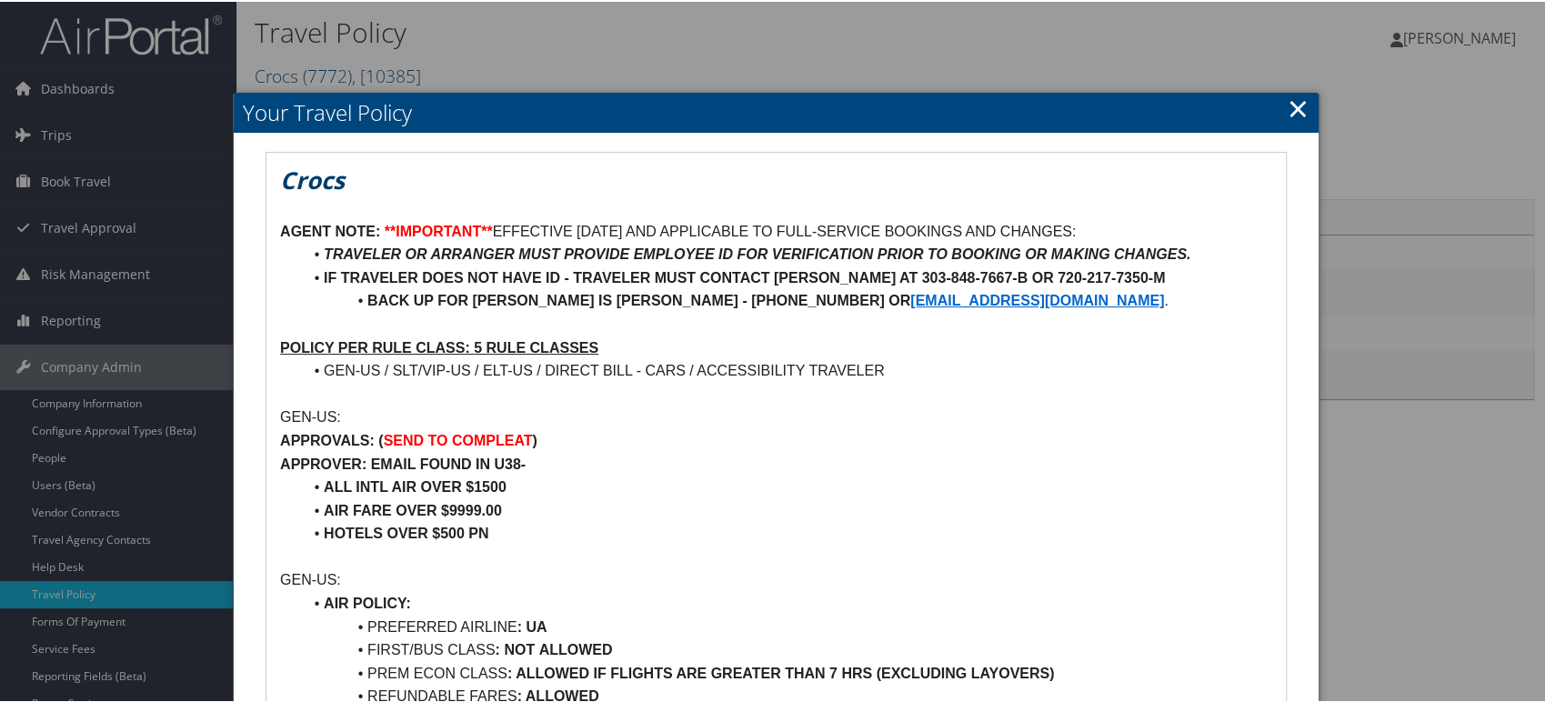
click at [1293, 109] on link "×" at bounding box center [1297, 106] width 21 height 36
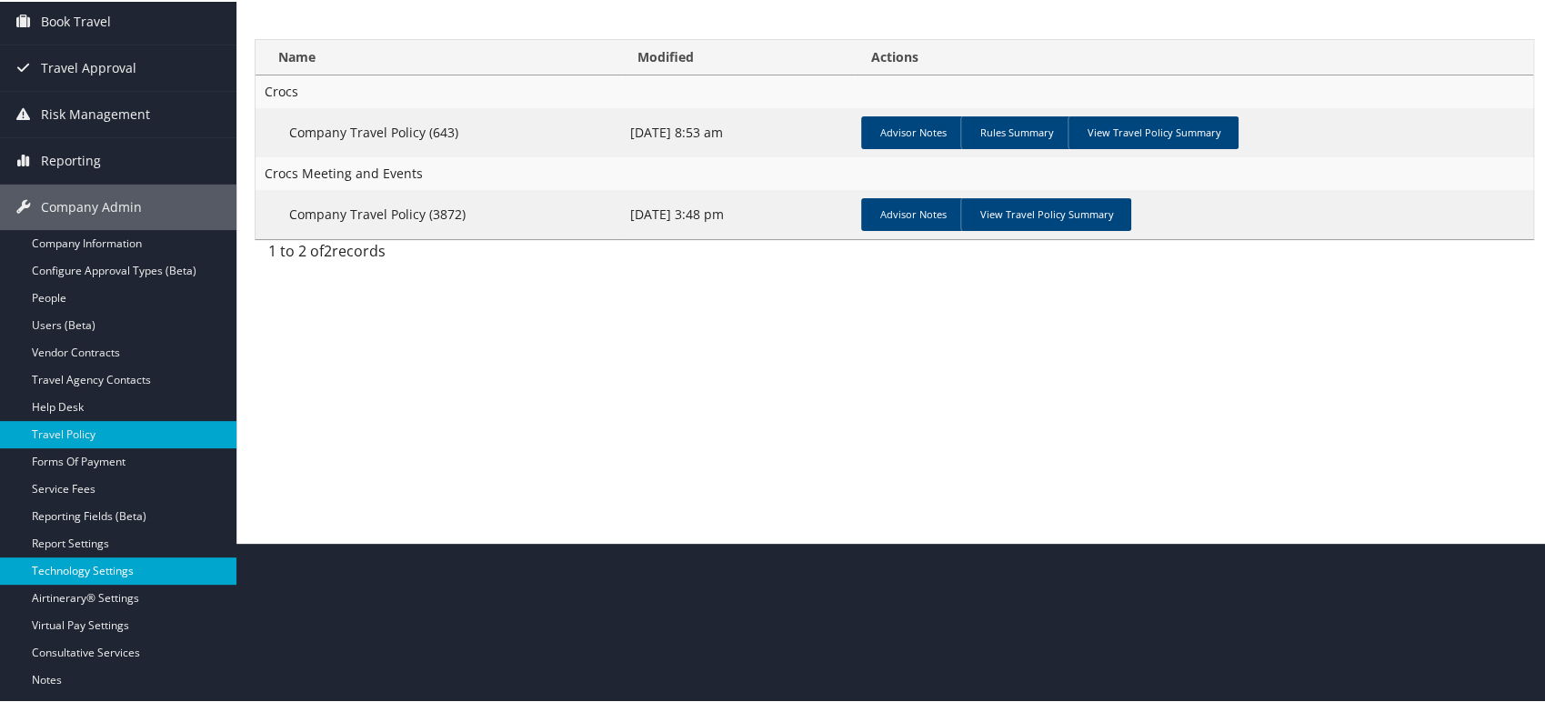
scroll to position [223, 0]
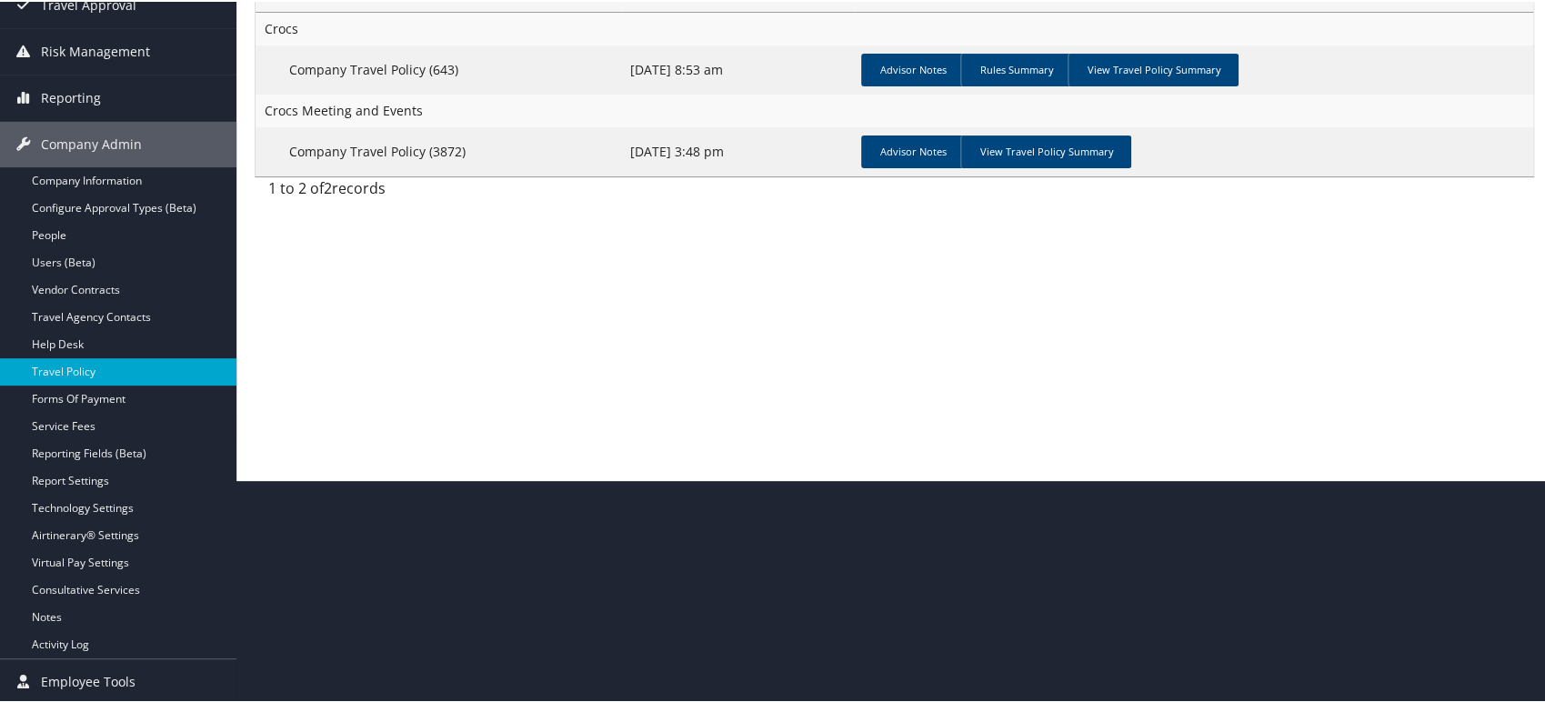
drag, startPoint x: 85, startPoint y: 421, endPoint x: 275, endPoint y: 441, distance: 192.0
click at [85, 421] on link "Service Fees" at bounding box center [118, 424] width 236 height 27
